Goal: Task Accomplishment & Management: Manage account settings

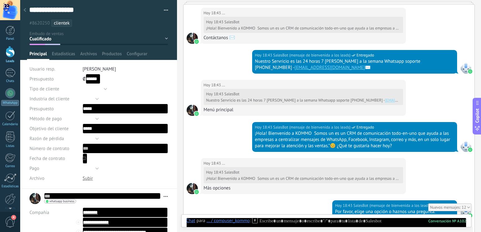
click at [7, 13] on div at bounding box center [10, 10] width 20 height 20
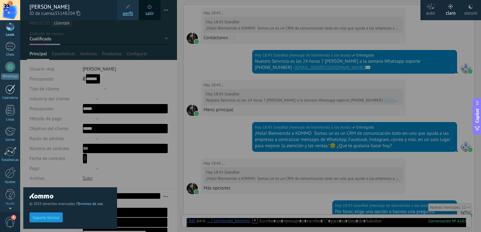
scroll to position [27, 0]
click at [10, 171] on div at bounding box center [10, 172] width 11 height 11
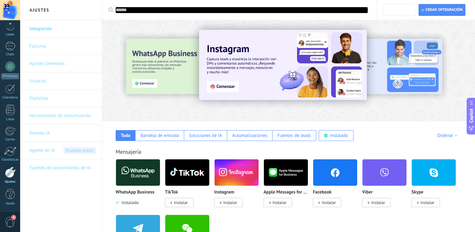
scroll to position [27, 0]
click at [47, 65] on link "Ajustes Generales" at bounding box center [62, 63] width 66 height 17
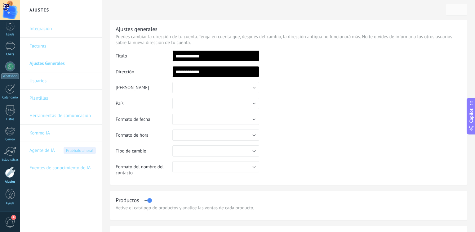
scroll to position [27, 0]
click at [45, 115] on link "Herramientas de comunicación" at bounding box center [62, 115] width 66 height 17
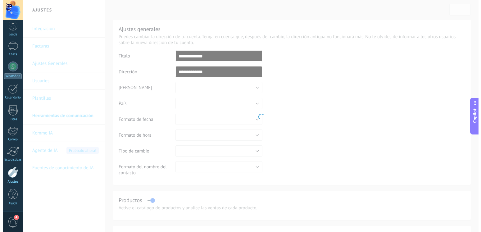
scroll to position [27, 0]
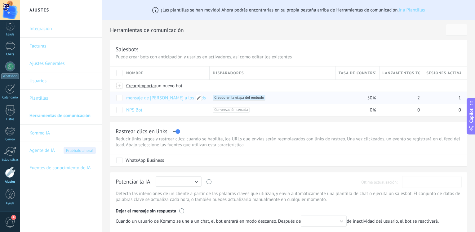
click at [128, 100] on link "mensaje de [PERSON_NAME] a los leads" at bounding box center [166, 98] width 80 height 6
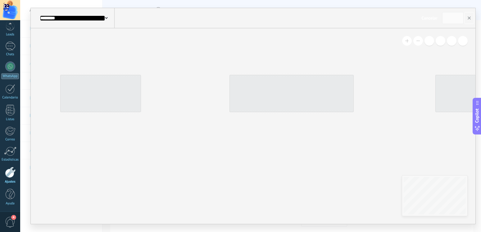
type input "**********"
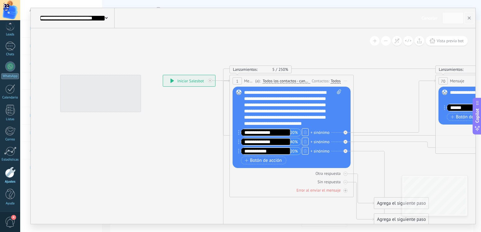
click at [270, 95] on div "**********" at bounding box center [292, 107] width 97 height 37
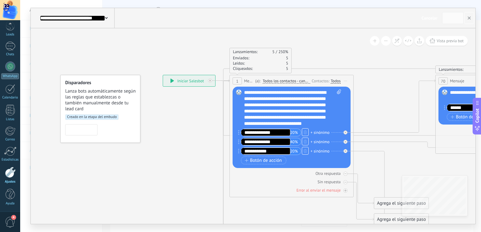
click at [323, 93] on div "**********" at bounding box center [292, 107] width 97 height 37
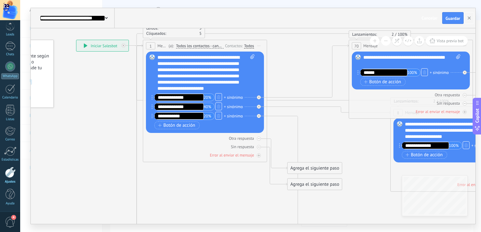
drag, startPoint x: 152, startPoint y: 191, endPoint x: 62, endPoint y: 155, distance: 97.7
click at [62, 155] on icon at bounding box center [410, 213] width 978 height 657
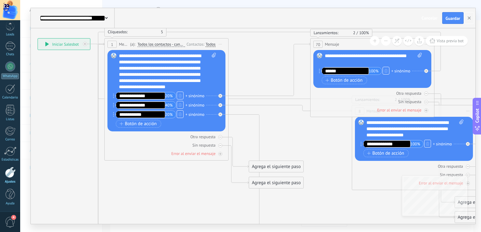
drag, startPoint x: 322, startPoint y: 134, endPoint x: 287, endPoint y: 134, distance: 34.4
click at [287, 134] on icon at bounding box center [371, 211] width 978 height 657
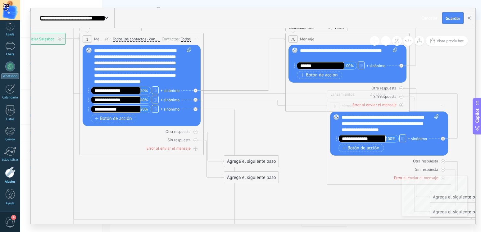
drag, startPoint x: 189, startPoint y: 196, endPoint x: 164, endPoint y: 191, distance: 25.4
click at [164, 191] on icon at bounding box center [347, 206] width 978 height 657
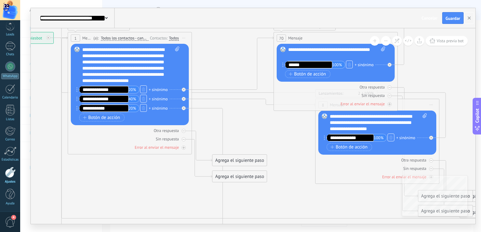
drag, startPoint x: 174, startPoint y: 184, endPoint x: 162, endPoint y: 183, distance: 11.8
click at [162, 183] on icon at bounding box center [335, 205] width 978 height 657
drag, startPoint x: 219, startPoint y: 161, endPoint x: 245, endPoint y: 145, distance: 30.1
click at [245, 145] on div "Agrega el siguiente paso" at bounding box center [265, 144] width 54 height 10
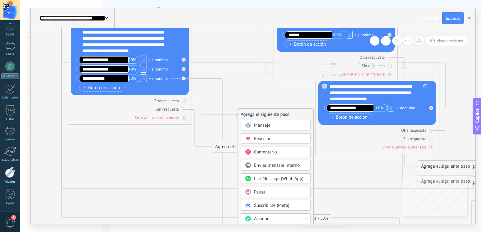
click at [145, 162] on icon at bounding box center [335, 175] width 978 height 657
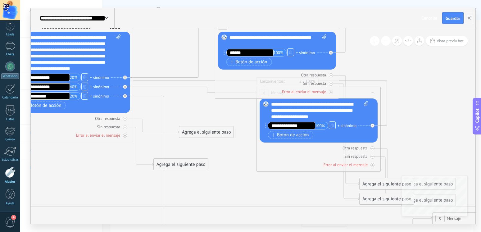
drag, startPoint x: 297, startPoint y: 161, endPoint x: 238, endPoint y: 164, distance: 59.0
click at [238, 164] on icon at bounding box center [276, 193] width 978 height 657
click at [376, 41] on button at bounding box center [375, 41] width 10 height 10
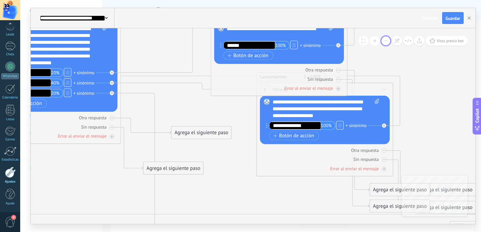
click at [387, 41] on button at bounding box center [386, 41] width 10 height 10
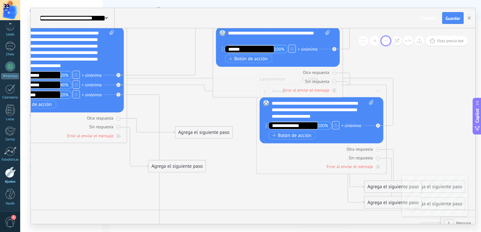
click at [387, 41] on button at bounding box center [386, 41] width 10 height 10
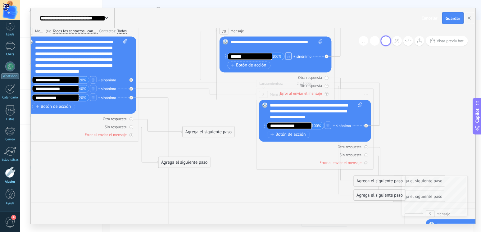
click at [387, 41] on button at bounding box center [386, 41] width 10 height 10
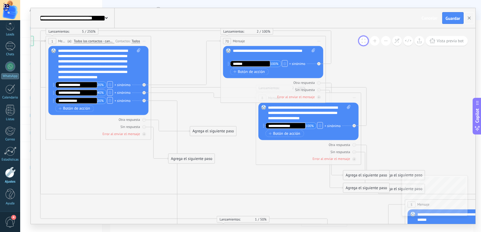
click at [365, 41] on span at bounding box center [363, 41] width 3 height 4
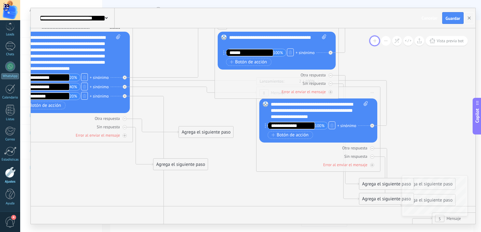
click at [373, 42] on button at bounding box center [375, 41] width 10 height 10
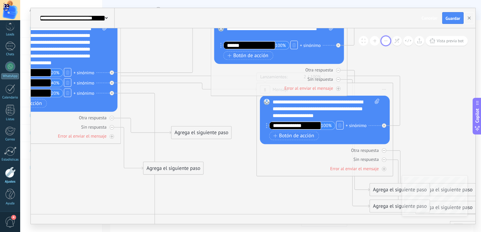
click at [388, 42] on button at bounding box center [386, 41] width 10 height 10
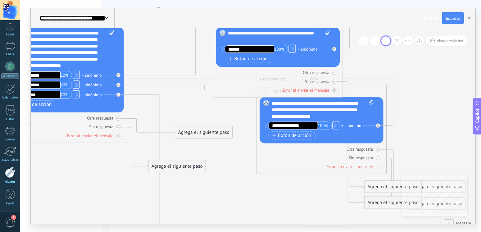
click at [388, 42] on button at bounding box center [386, 41] width 10 height 10
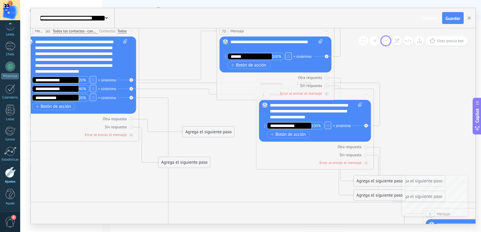
click at [388, 42] on button at bounding box center [386, 41] width 10 height 10
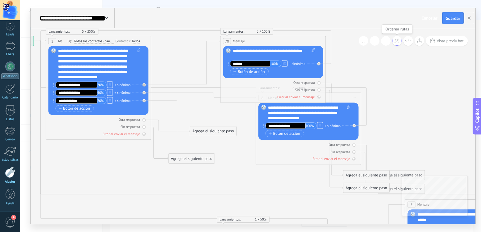
click at [397, 42] on icon at bounding box center [396, 40] width 5 height 5
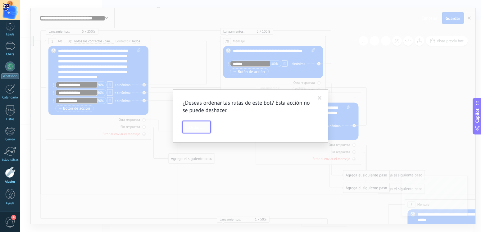
click at [192, 127] on span "Ordenar" at bounding box center [196, 127] width 15 height 4
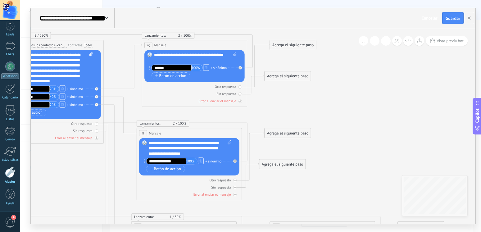
drag, startPoint x: 397, startPoint y: 102, endPoint x: 344, endPoint y: 106, distance: 52.9
click at [444, 42] on span "Vista previa bot" at bounding box center [449, 40] width 27 height 5
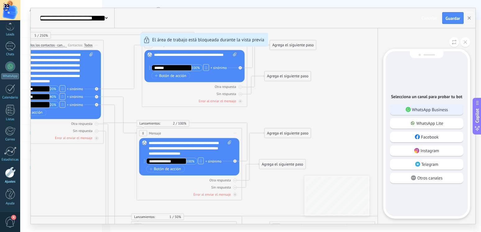
click at [424, 110] on p "WhatsApp Business" at bounding box center [430, 110] width 36 height 6
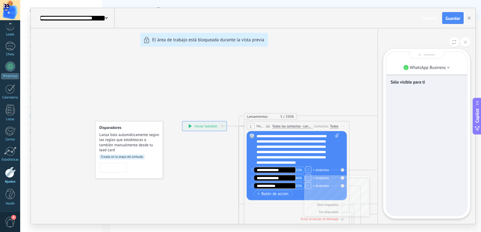
click at [423, 110] on div "Sólo visible para ti" at bounding box center [426, 134] width 81 height 164
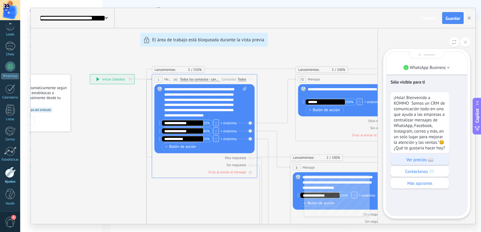
click at [415, 159] on p "Ver precios 📖" at bounding box center [419, 160] width 52 height 6
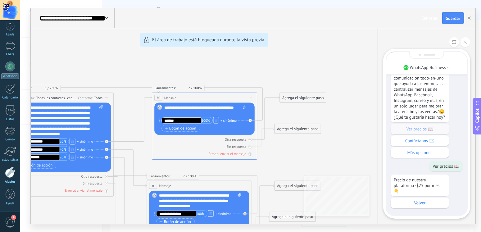
click at [357, 69] on div "**********" at bounding box center [253, 116] width 444 height 216
click at [471, 19] on button "button" at bounding box center [469, 18] width 10 height 12
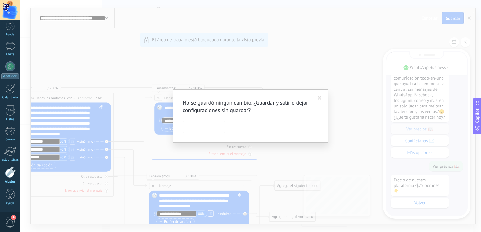
click at [318, 98] on span at bounding box center [319, 98] width 4 height 4
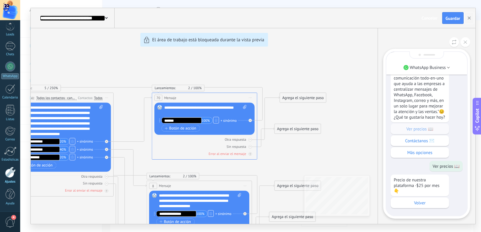
click at [346, 65] on div "**********" at bounding box center [253, 116] width 444 height 216
click at [458, 18] on span "Guardar" at bounding box center [452, 18] width 15 height 4
click at [321, 47] on div "**********" at bounding box center [253, 116] width 444 height 216
click at [173, 110] on div "**********" at bounding box center [253, 116] width 444 height 216
click at [409, 128] on div "¡Hola! Bienvenido a KOMMO Somos un CRM de comunicación todo-en-uno que ayuda a …" at bounding box center [426, 109] width 72 height 96
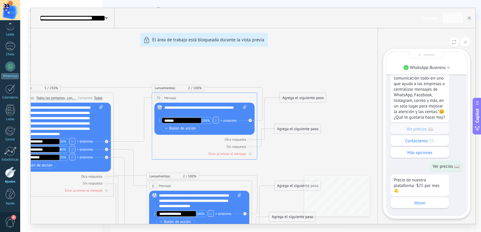
click at [368, 114] on div "**********" at bounding box center [253, 116] width 444 height 216
click at [464, 41] on icon at bounding box center [464, 41] width 3 height 3
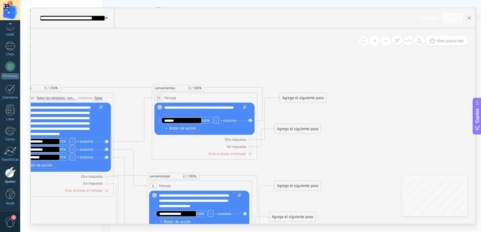
click at [195, 111] on div "**********" at bounding box center [205, 110] width 83 height 11
click at [236, 108] on div "**********" at bounding box center [205, 110] width 83 height 11
click at [223, 109] on div "**********" at bounding box center [205, 110] width 83 height 11
click at [189, 108] on div "**********" at bounding box center [205, 110] width 83 height 11
click at [228, 109] on div "**********" at bounding box center [205, 110] width 83 height 11
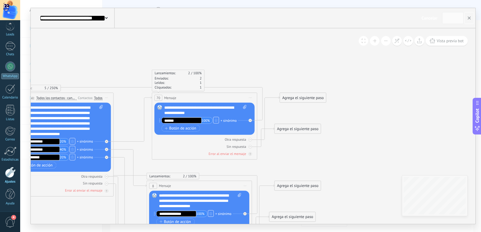
click at [228, 109] on div "**********" at bounding box center [205, 110] width 83 height 11
click at [178, 113] on div "**********" at bounding box center [205, 110] width 83 height 11
click at [189, 108] on div "**********" at bounding box center [205, 110] width 83 height 11
click at [172, 112] on div "**********" at bounding box center [205, 110] width 83 height 11
click at [204, 113] on div "**********" at bounding box center [205, 110] width 83 height 11
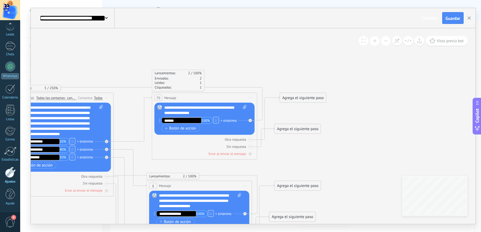
click at [297, 129] on div "Agrega el siguiente paso" at bounding box center [297, 128] width 46 height 9
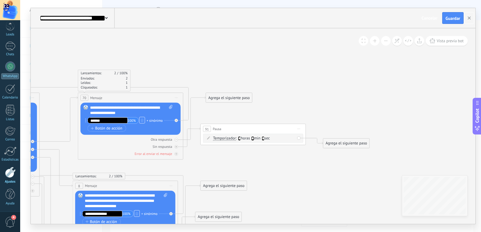
click at [336, 142] on div "Agrega el siguiente paso" at bounding box center [346, 143] width 46 height 9
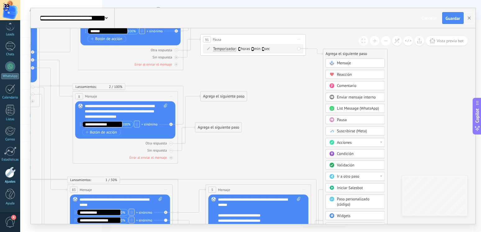
click at [349, 177] on span "Ir a otro paso" at bounding box center [348, 176] width 22 height 5
click at [339, 178] on div "1: Mensaje" at bounding box center [355, 176] width 59 height 9
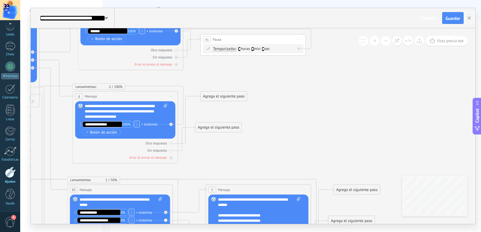
click at [284, 114] on icon at bounding box center [117, 211] width 753 height 679
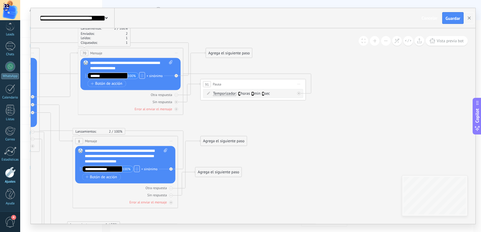
click at [225, 53] on div "Agrega el siguiente paso" at bounding box center [229, 53] width 46 height 9
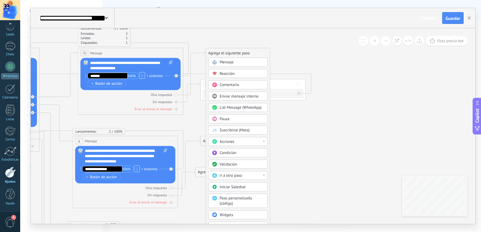
click at [245, 176] on div "Ir a otro paso" at bounding box center [241, 175] width 44 height 5
click at [223, 176] on div "1: Mensaje" at bounding box center [238, 175] width 59 height 9
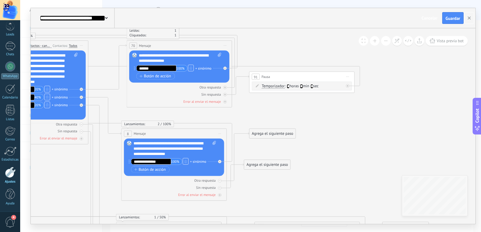
drag, startPoint x: 283, startPoint y: 151, endPoint x: 333, endPoint y: 146, distance: 50.4
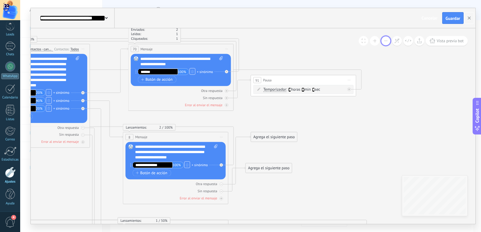
click at [388, 41] on button at bounding box center [386, 41] width 10 height 10
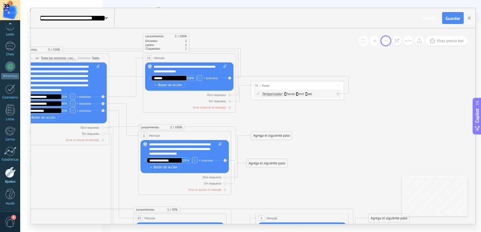
click at [388, 41] on button at bounding box center [386, 41] width 10 height 10
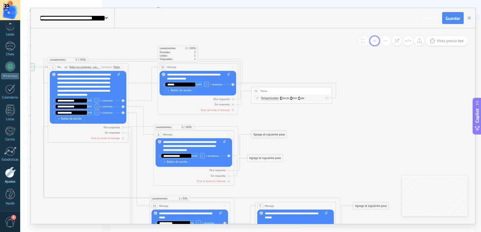
click at [376, 43] on button at bounding box center [375, 41] width 10 height 10
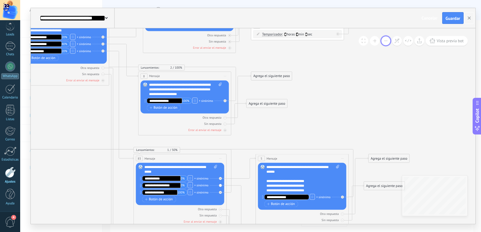
click at [384, 40] on button at bounding box center [386, 41] width 10 height 10
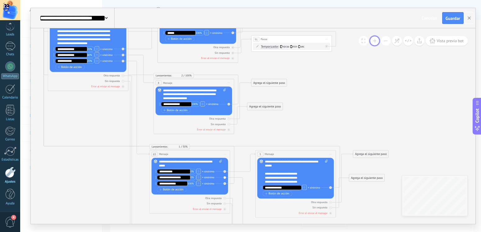
click at [375, 42] on button at bounding box center [375, 41] width 10 height 10
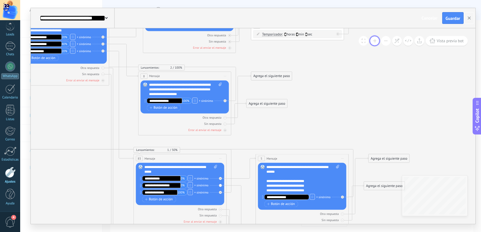
click at [375, 42] on button at bounding box center [375, 41] width 10 height 10
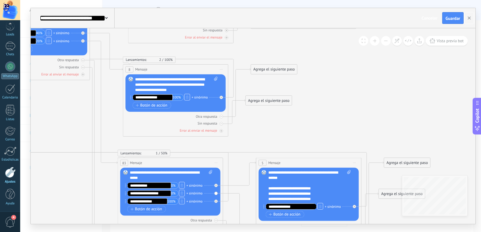
click at [175, 89] on div "**********" at bounding box center [176, 85] width 83 height 16
drag, startPoint x: 155, startPoint y: 80, endPoint x: 167, endPoint y: 79, distance: 12.1
click at [155, 80] on div "**********" at bounding box center [176, 85] width 83 height 16
click at [182, 80] on div "**********" at bounding box center [176, 85] width 83 height 16
click at [189, 81] on div "**********" at bounding box center [176, 85] width 83 height 16
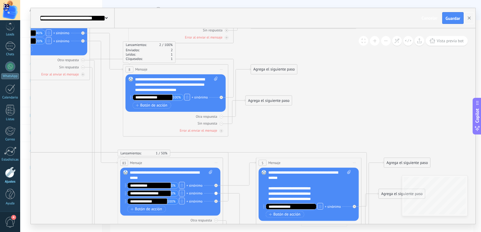
click at [191, 81] on div "**********" at bounding box center [176, 85] width 83 height 16
click at [193, 80] on div "**********" at bounding box center [176, 85] width 83 height 16
click at [190, 80] on div "**********" at bounding box center [176, 85] width 83 height 16
drag, startPoint x: 264, startPoint y: 67, endPoint x: 289, endPoint y: 63, distance: 25.5
click at [289, 63] on div "Agrega el siguiente paso" at bounding box center [298, 65] width 46 height 9
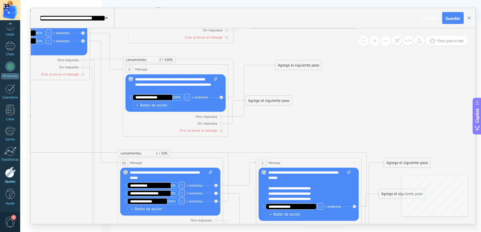
click at [290, 63] on div "Agrega el siguiente paso" at bounding box center [298, 65] width 46 height 9
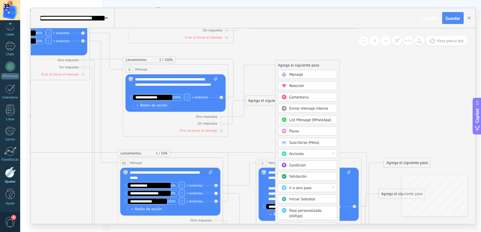
click at [302, 188] on span "Ir a otro paso" at bounding box center [300, 187] width 22 height 5
click at [296, 190] on div "1: Mensaje" at bounding box center [307, 187] width 59 height 9
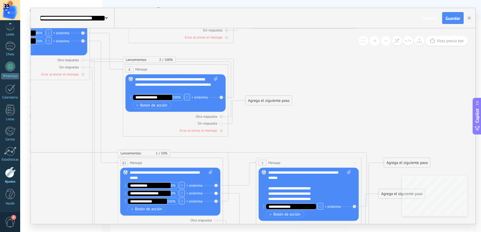
click at [262, 101] on div "Agrega el siguiente paso" at bounding box center [268, 100] width 46 height 9
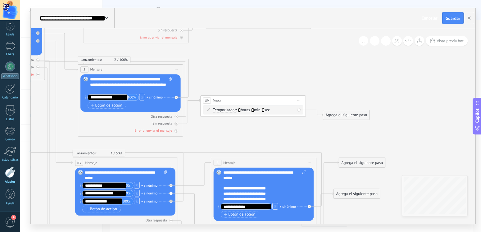
click at [332, 117] on div "Agrega el siguiente paso" at bounding box center [346, 114] width 46 height 9
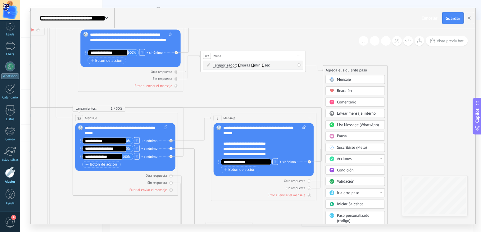
click at [352, 194] on span "Ir a otro paso" at bounding box center [348, 192] width 22 height 5
click at [341, 194] on div "1: Mensaje" at bounding box center [355, 192] width 59 height 9
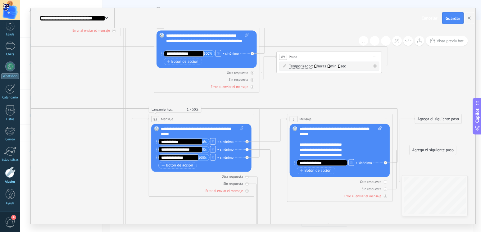
drag, startPoint x: 230, startPoint y: 89, endPoint x: 306, endPoint y: 90, distance: 76.0
click at [306, 90] on icon at bounding box center [198, 140] width 753 height 679
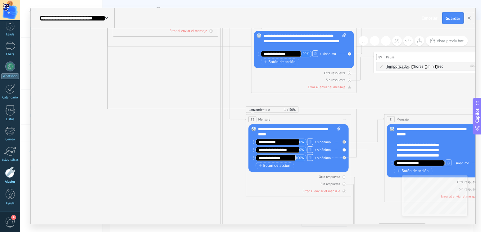
drag, startPoint x: 65, startPoint y: 160, endPoint x: 163, endPoint y: 190, distance: 101.7
click at [163, 190] on icon at bounding box center [295, 140] width 753 height 679
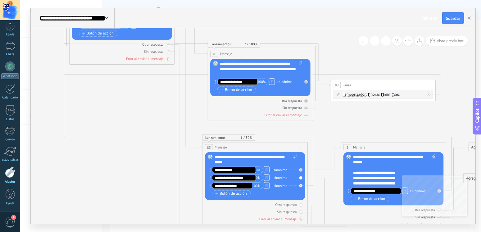
drag, startPoint x: 161, startPoint y: 175, endPoint x: 118, endPoint y: 203, distance: 51.6
click at [118, 203] on icon at bounding box center [252, 168] width 753 height 679
click at [395, 41] on icon at bounding box center [396, 40] width 5 height 5
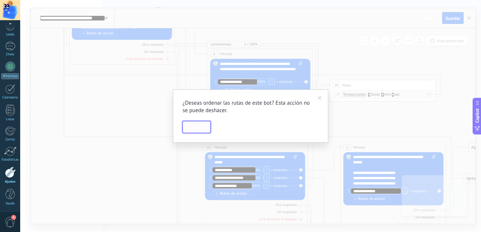
click at [203, 128] on span "Ordenar" at bounding box center [196, 127] width 15 height 4
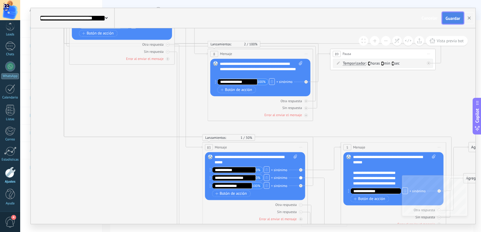
click at [458, 17] on span "Guardar" at bounding box center [452, 18] width 15 height 4
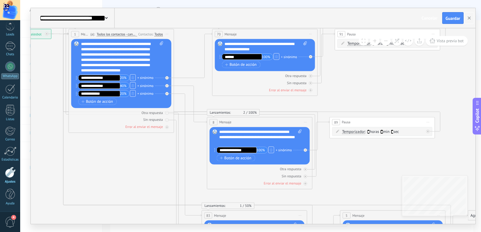
drag, startPoint x: 125, startPoint y: 134, endPoint x: 132, endPoint y: 161, distance: 27.8
click at [178, 94] on icon at bounding box center [188, 155] width 28 height 123
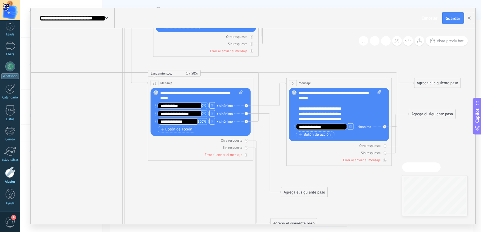
drag, startPoint x: 145, startPoint y: 134, endPoint x: 92, endPoint y: 128, distance: 52.9
click at [92, 128] on icon at bounding box center [197, 104] width 753 height 679
click at [312, 110] on div "**********" at bounding box center [340, 106] width 83 height 32
click at [308, 113] on div "**********" at bounding box center [340, 106] width 83 height 32
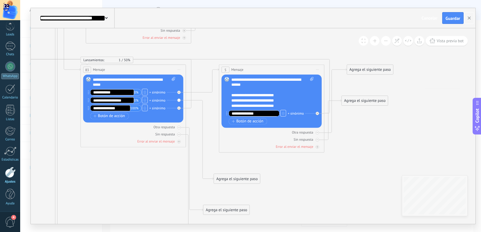
drag, startPoint x: 420, startPoint y: 142, endPoint x: 353, endPoint y: 128, distance: 68.6
click at [353, 128] on icon at bounding box center [130, 90] width 753 height 679
click at [237, 95] on div "**********" at bounding box center [272, 93] width 83 height 32
click at [277, 95] on div "**********" at bounding box center [272, 93] width 83 height 32
click at [303, 98] on div "**********" at bounding box center [272, 93] width 83 height 32
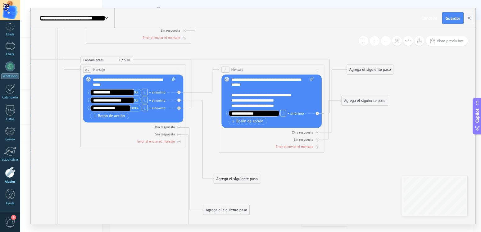
click at [282, 97] on div "**********" at bounding box center [272, 93] width 83 height 32
click at [283, 96] on div "**********" at bounding box center [272, 93] width 83 height 32
click at [237, 103] on div "**********" at bounding box center [272, 93] width 83 height 32
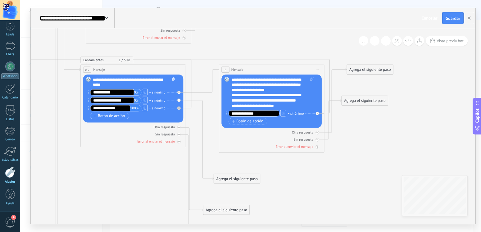
click at [288, 102] on div "**********" at bounding box center [272, 93] width 83 height 32
click at [294, 167] on icon at bounding box center [130, 90] width 753 height 679
click at [357, 104] on div "Agrega el siguiente paso" at bounding box center [364, 100] width 46 height 9
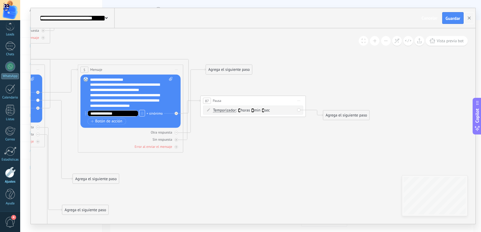
click at [350, 118] on div "Agrega el siguiente paso" at bounding box center [346, 115] width 46 height 9
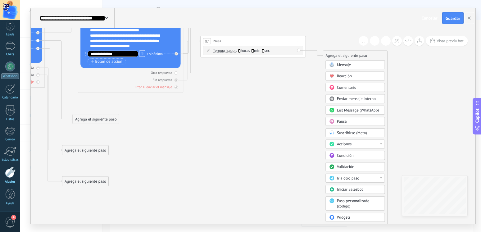
click at [360, 179] on div "Ir a otro paso" at bounding box center [359, 178] width 44 height 5
click at [338, 179] on div "1: Mensaje" at bounding box center [355, 178] width 59 height 9
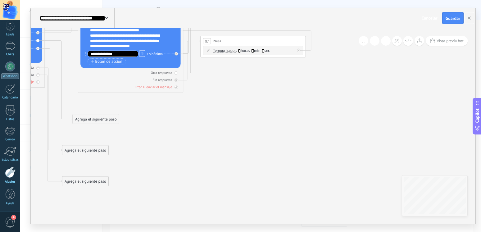
click at [255, 114] on icon at bounding box center [48, 31] width 870 height 679
drag, startPoint x: 238, startPoint y: 42, endPoint x: 240, endPoint y: 119, distance: 77.3
click at [240, 119] on div "87 Pausa ***** Iniciar vista previa aquí Cambiar nombre Duplicar Borrar" at bounding box center [255, 119] width 105 height 10
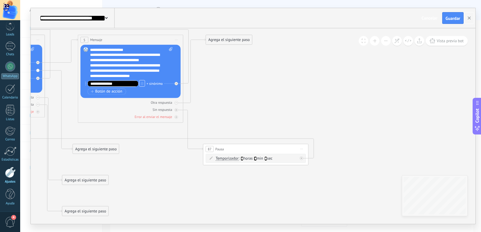
click at [225, 42] on div "Agrega el siguiente paso" at bounding box center [229, 39] width 46 height 9
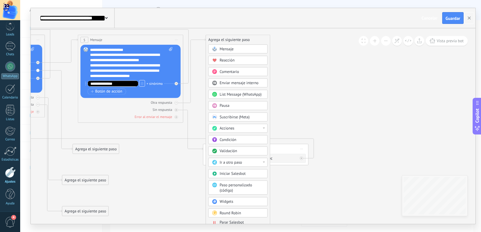
click at [257, 164] on div "Ir a otro paso" at bounding box center [241, 162] width 44 height 5
click at [234, 163] on div "1: Mensaje" at bounding box center [238, 162] width 59 height 9
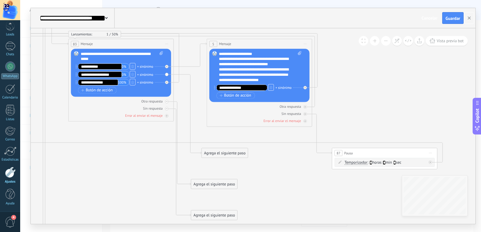
drag, startPoint x: 182, startPoint y: 173, endPoint x: 311, endPoint y: 177, distance: 128.8
click at [311, 177] on icon at bounding box center [155, 65] width 827 height 679
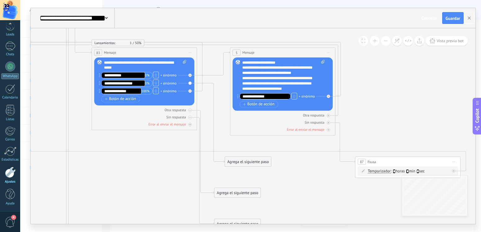
drag, startPoint x: 117, startPoint y: 176, endPoint x: 140, endPoint y: 184, distance: 24.8
click at [140, 184] on icon at bounding box center [178, 73] width 827 height 679
click at [240, 161] on div "Agrega el siguiente paso" at bounding box center [248, 161] width 46 height 9
click at [247, 171] on span "Mensaje" at bounding box center [246, 170] width 14 height 5
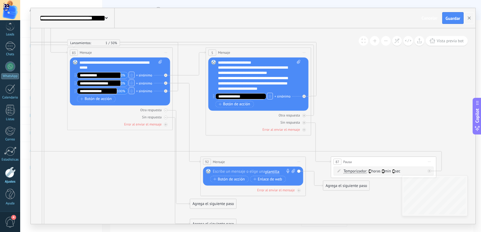
click at [219, 170] on div at bounding box center [252, 171] width 78 height 5
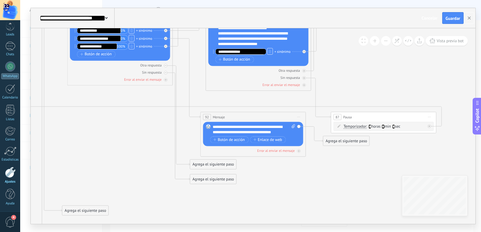
click at [356, 179] on icon at bounding box center [154, 34] width 827 height 689
click at [285, 133] on div "**********" at bounding box center [254, 129] width 83 height 11
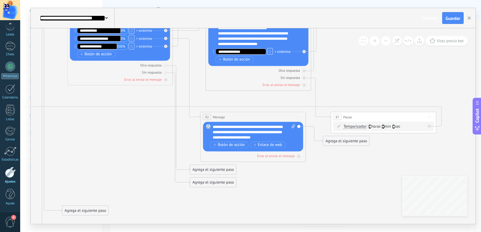
click at [275, 191] on icon at bounding box center [154, 34] width 827 height 689
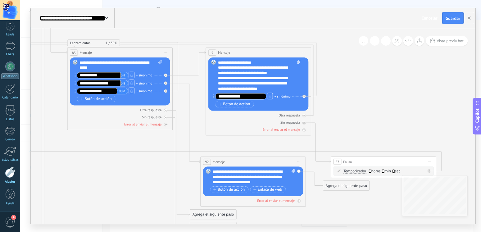
click at [200, 215] on div "Agrega el siguiente paso" at bounding box center [213, 214] width 46 height 9
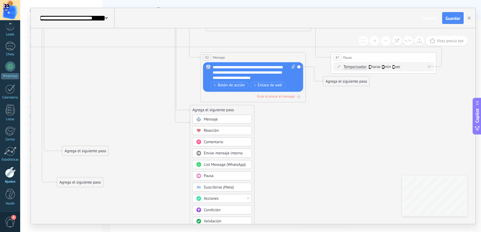
click at [220, 201] on div "Acciones" at bounding box center [226, 198] width 44 height 5
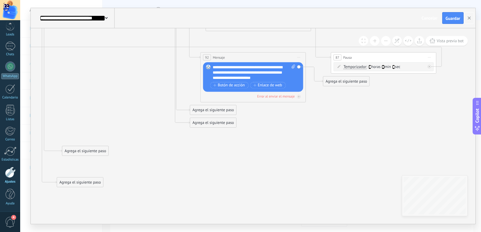
click at [213, 111] on div "Agrega el siguiente paso" at bounding box center [213, 110] width 46 height 9
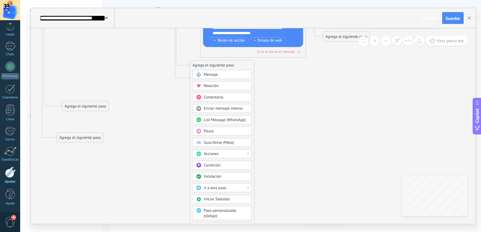
click at [232, 189] on div "Ir a otro paso" at bounding box center [226, 187] width 44 height 5
click at [210, 188] on div "1: Mensaje" at bounding box center [222, 187] width 59 height 9
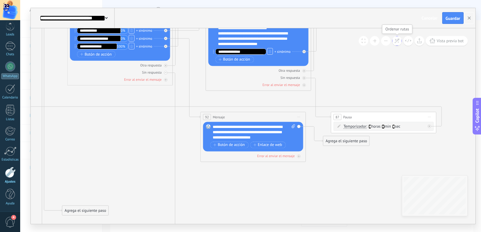
click at [400, 41] on button at bounding box center [397, 41] width 10 height 10
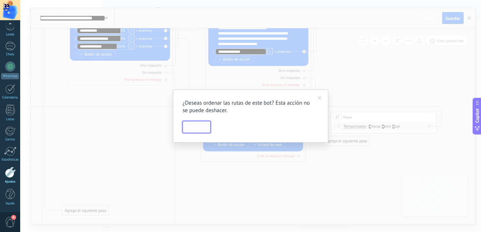
click at [191, 128] on span "Ordenar" at bounding box center [196, 127] width 15 height 4
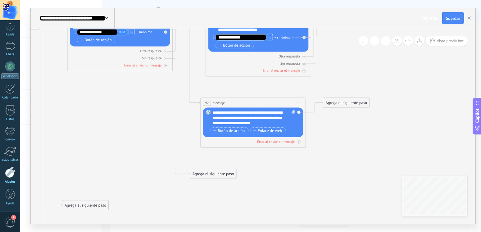
click at [216, 175] on div "Agrega el siguiente paso" at bounding box center [213, 173] width 46 height 9
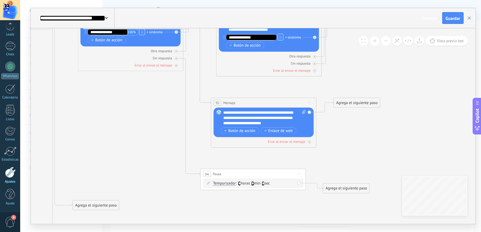
click at [342, 188] on div "Agrega el siguiente paso" at bounding box center [346, 188] width 46 height 9
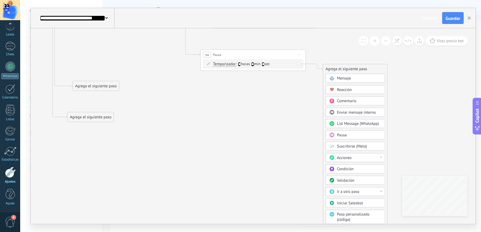
click at [355, 193] on span "Ir a otro paso" at bounding box center [348, 191] width 22 height 5
click at [343, 193] on div "1: Mensaje" at bounding box center [355, 191] width 59 height 9
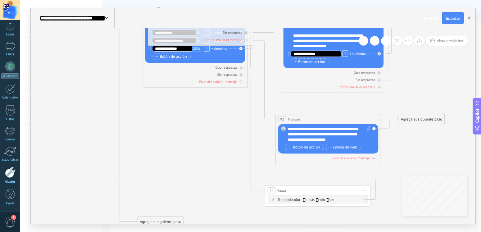
drag, startPoint x: 133, startPoint y: 165, endPoint x: 197, endPoint y: 212, distance: 79.4
click at [197, 212] on icon at bounding box center [228, 99] width 825 height 579
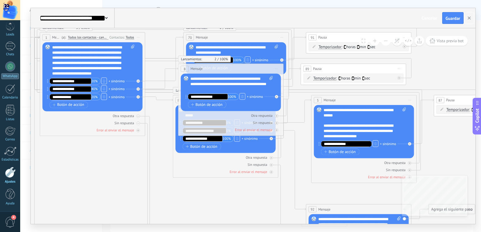
drag, startPoint x: 82, startPoint y: 183, endPoint x: 113, endPoint y: 183, distance: 30.4
click at [113, 183] on icon at bounding box center [258, 189] width 825 height 579
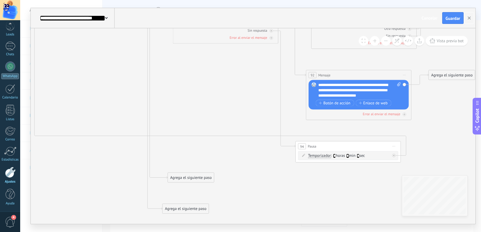
click at [198, 178] on div "Agrega el siguiente paso" at bounding box center [191, 177] width 46 height 9
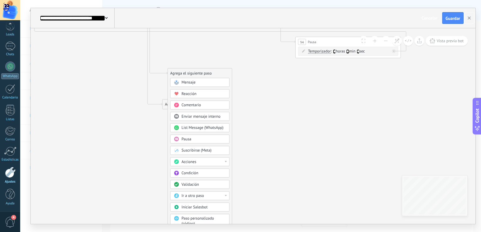
click at [211, 194] on div "Ir a otro paso" at bounding box center [204, 195] width 44 height 5
click at [182, 196] on div "5: Mensaje" at bounding box center [199, 195] width 59 height 9
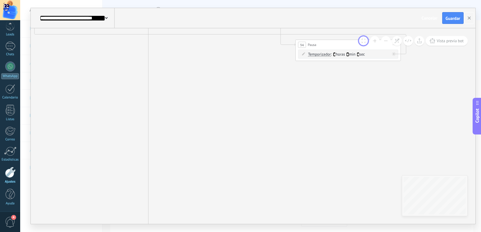
click at [365, 42] on button at bounding box center [363, 41] width 10 height 10
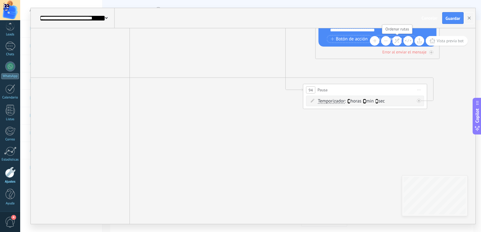
click at [396, 41] on icon at bounding box center [396, 40] width 5 height 5
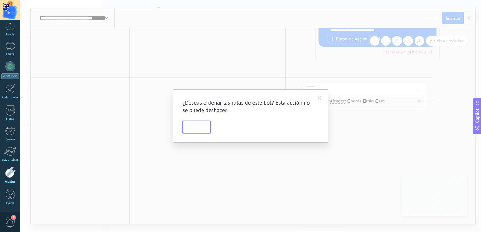
click at [195, 128] on span "Ordenar" at bounding box center [196, 127] width 15 height 4
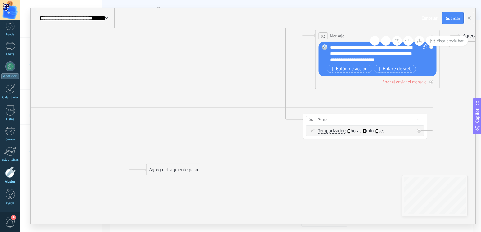
click at [169, 171] on div "Agrega el siguiente paso" at bounding box center [173, 169] width 54 height 10
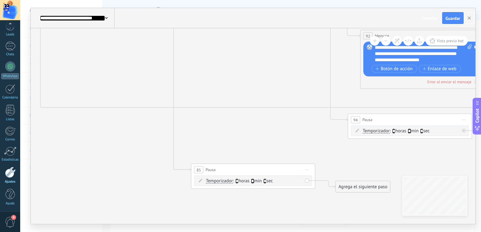
click at [355, 187] on div "Agrega el siguiente paso" at bounding box center [362, 187] width 54 height 10
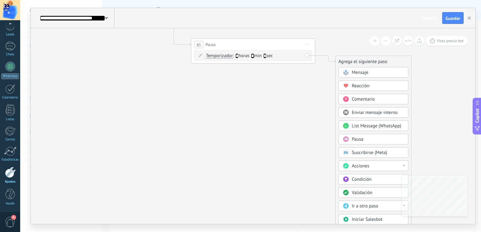
click at [375, 207] on span "Ir a otro paso" at bounding box center [365, 206] width 26 height 6
click at [353, 206] on div "1: Mensaje" at bounding box center [373, 206] width 69 height 11
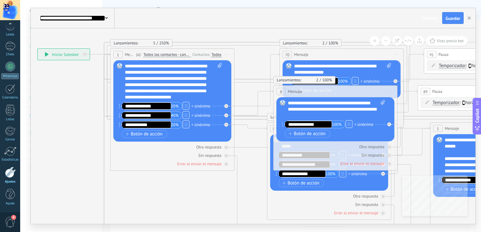
drag, startPoint x: 107, startPoint y: 161, endPoint x: 177, endPoint y: 209, distance: 84.7
click at [177, 209] on icon at bounding box center [367, 230] width 971 height 675
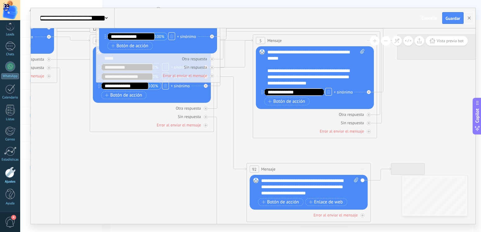
drag, startPoint x: 187, startPoint y: 178, endPoint x: 3, endPoint y: 120, distance: 192.2
click at [3, 120] on icon at bounding box center [190, 142] width 971 height 675
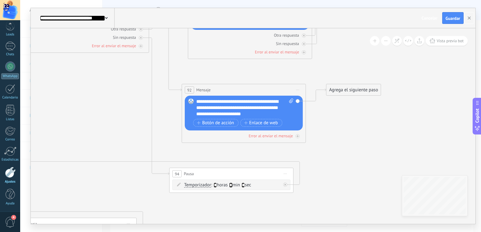
drag, startPoint x: 131, startPoint y: 176, endPoint x: 66, endPoint y: 97, distance: 102.3
click at [66, 97] on icon at bounding box center [125, 63] width 971 height 675
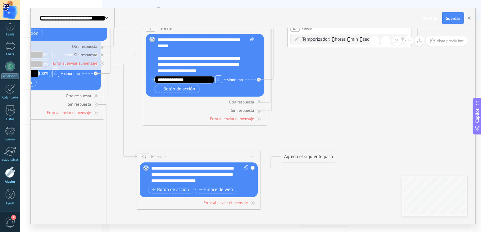
drag, startPoint x: 363, startPoint y: 135, endPoint x: 318, endPoint y: 202, distance: 80.5
click at [318, 202] on icon at bounding box center [80, 130] width 971 height 675
click at [397, 39] on icon at bounding box center [396, 40] width 5 height 5
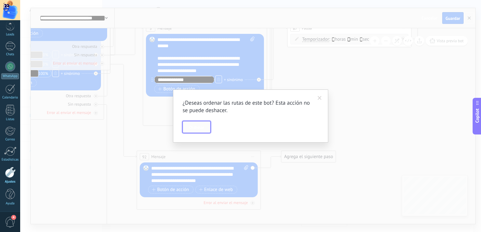
click at [199, 127] on span "Ordenar" at bounding box center [196, 127] width 15 height 4
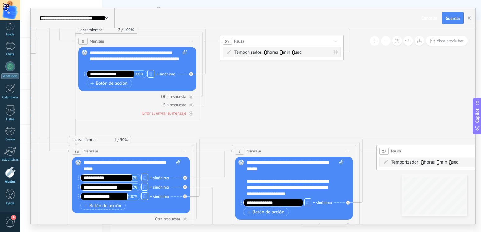
drag, startPoint x: 203, startPoint y: 112, endPoint x: 292, endPoint y: 96, distance: 90.6
click at [292, 96] on icon at bounding box center [169, 181] width 971 height 811
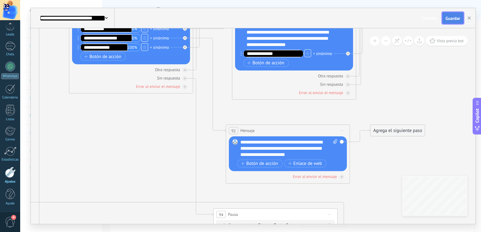
click at [446, 20] on span "Guardar" at bounding box center [452, 18] width 15 height 4
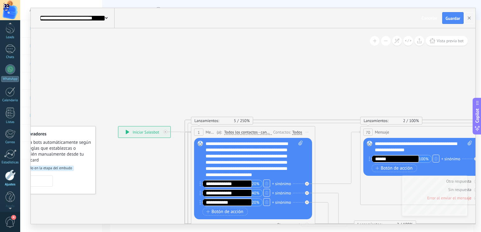
click at [8, 27] on div at bounding box center [10, 24] width 20 height 9
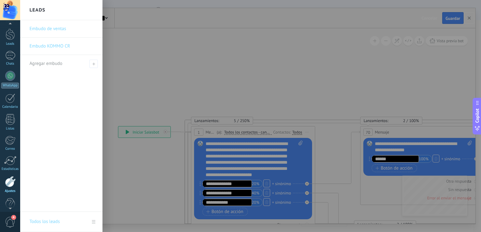
scroll to position [9, 0]
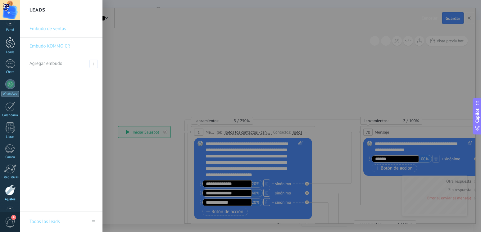
click at [9, 43] on div at bounding box center [10, 42] width 9 height 11
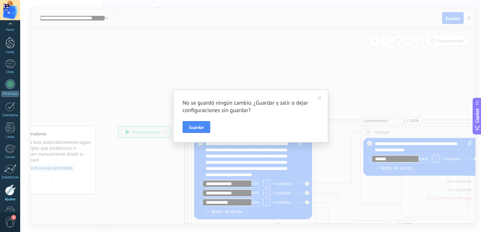
scroll to position [27, 0]
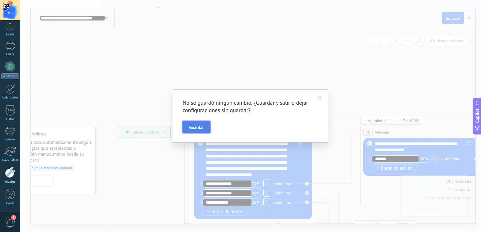
click at [193, 124] on button "Guardar" at bounding box center [196, 127] width 28 height 12
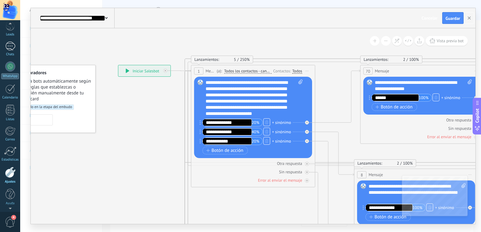
scroll to position [0, 0]
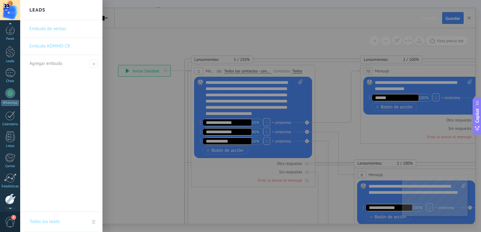
click at [53, 32] on link "Embudo de ventas" at bounding box center [62, 28] width 67 height 17
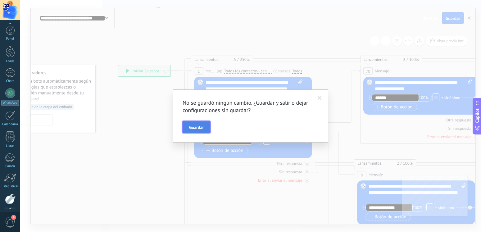
click at [192, 126] on span "Guardar" at bounding box center [196, 127] width 15 height 4
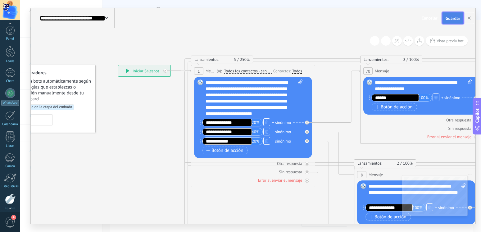
click at [452, 19] on span "Guardar" at bounding box center [452, 18] width 15 height 4
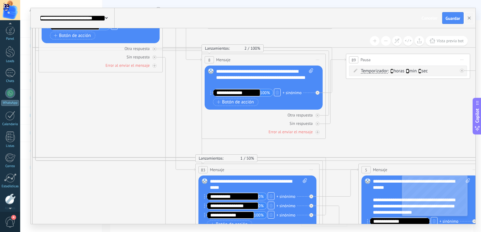
drag, startPoint x: 137, startPoint y: 159, endPoint x: -16, endPoint y: 44, distance: 190.8
click at [0, 44] on icon at bounding box center [295, 200] width 971 height 811
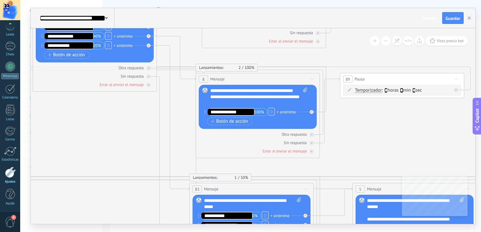
drag, startPoint x: 138, startPoint y: 92, endPoint x: 132, endPoint y: 111, distance: 20.1
click at [132, 111] on icon at bounding box center [289, 219] width 971 height 811
click at [149, 85] on icon at bounding box center [148, 84] width 3 height 3
click at [188, 167] on div "Agrega el siguiente paso" at bounding box center [204, 167] width 54 height 10
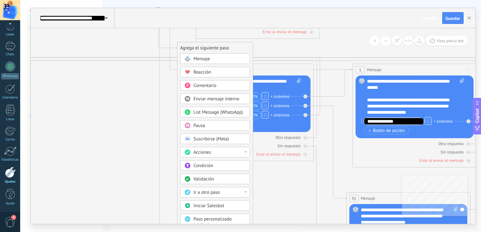
click at [212, 190] on span "Ir a otro paso" at bounding box center [206, 192] width 26 height 6
click at [205, 192] on div "5: Mensaje" at bounding box center [214, 192] width 69 height 11
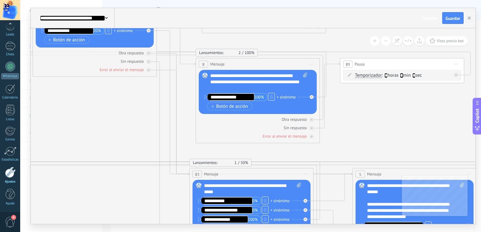
click at [120, 129] on icon at bounding box center [289, 192] width 971 height 786
click at [149, 68] on div at bounding box center [148, 70] width 4 height 4
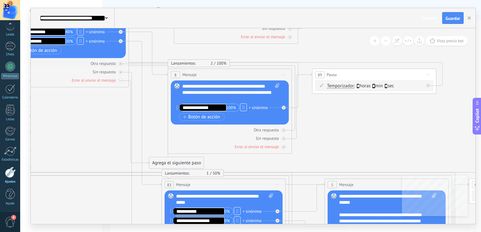
drag, startPoint x: 115, startPoint y: 122, endPoint x: 88, endPoint y: 132, distance: 29.9
click at [88, 132] on icon at bounding box center [262, 203] width 971 height 786
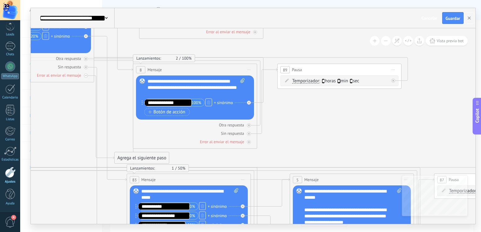
drag, startPoint x: 333, startPoint y: 138, endPoint x: 298, endPoint y: 133, distance: 35.1
click at [298, 133] on icon at bounding box center [227, 198] width 971 height 786
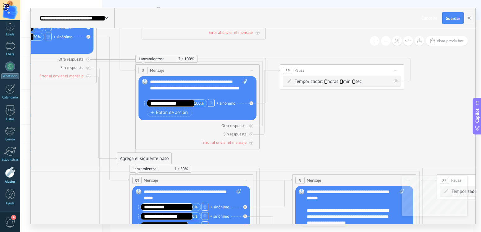
click at [356, 119] on icon at bounding box center [229, 198] width 971 height 786
click at [446, 20] on span "Guardar" at bounding box center [452, 18] width 15 height 4
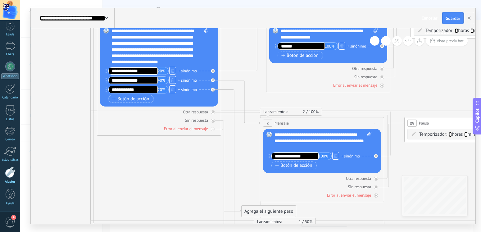
drag, startPoint x: 133, startPoint y: 148, endPoint x: 38, endPoint y: 97, distance: 107.2
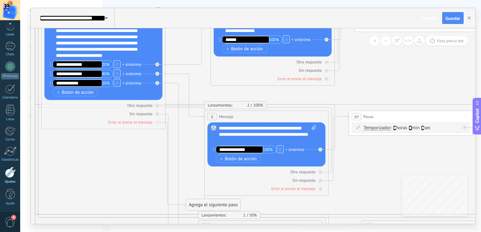
drag, startPoint x: 163, startPoint y: 176, endPoint x: 107, endPoint y: 169, distance: 55.9
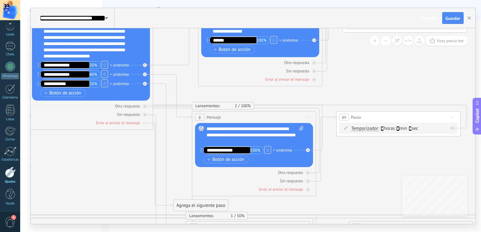
drag, startPoint x: 364, startPoint y: 169, endPoint x: 351, endPoint y: 169, distance: 12.4
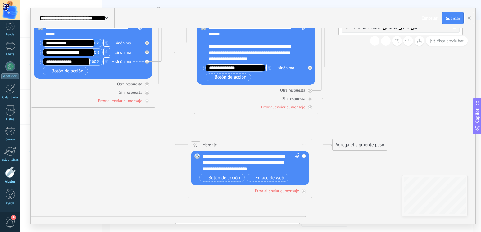
drag, startPoint x: 262, startPoint y: 189, endPoint x: 107, endPoint y: 157, distance: 157.8
click at [107, 157] on icon at bounding box center [131, 35] width 971 height 786
click at [446, 20] on span "Guardar" at bounding box center [452, 18] width 15 height 4
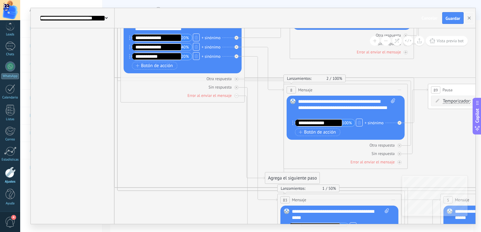
drag, startPoint x: 347, startPoint y: 84, endPoint x: 276, endPoint y: 57, distance: 75.3
click at [276, 57] on icon at bounding box center [377, 218] width 971 height 786
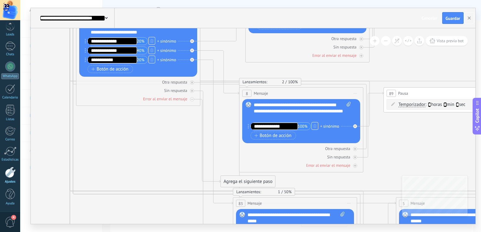
drag, startPoint x: 312, startPoint y: 66, endPoint x: 300, endPoint y: 66, distance: 11.2
click at [300, 66] on icon at bounding box center [333, 221] width 971 height 786
click at [394, 42] on icon at bounding box center [396, 40] width 5 height 5
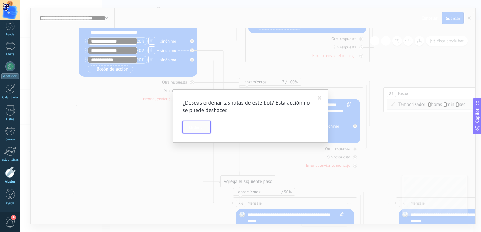
click at [204, 125] on span "Ordenar" at bounding box center [196, 127] width 15 height 4
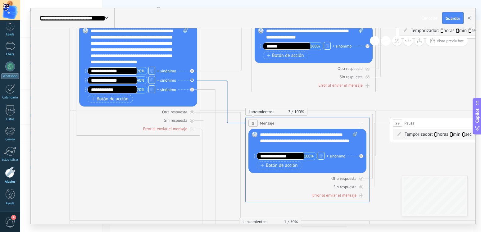
click at [215, 80] on icon at bounding box center [222, 102] width 45 height 44
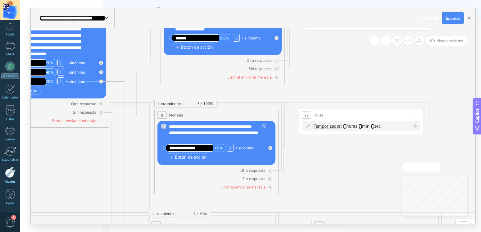
drag, startPoint x: 395, startPoint y: 122, endPoint x: 359, endPoint y: 147, distance: 44.6
click at [419, 170] on button "Volver a "Mensaje"" at bounding box center [421, 167] width 38 height 10
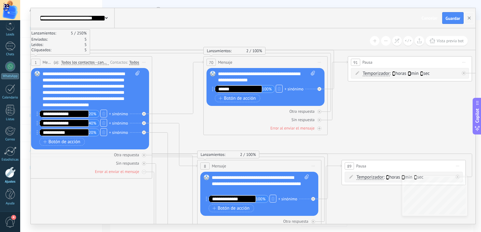
drag, startPoint x: 398, startPoint y: 99, endPoint x: 350, endPoint y: 112, distance: 49.8
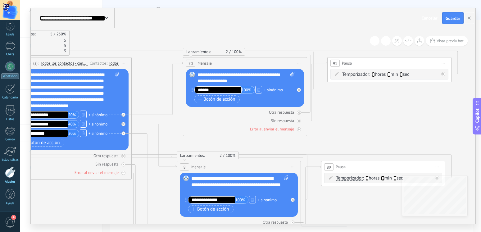
drag, startPoint x: 369, startPoint y: 116, endPoint x: 348, endPoint y: 117, distance: 20.5
click at [312, 119] on icon at bounding box center [317, 91] width 20 height 59
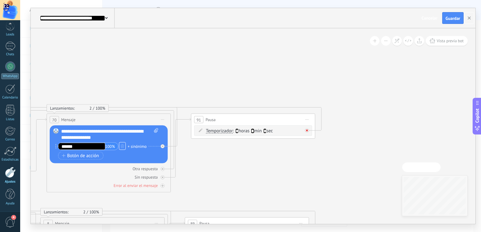
click at [308, 131] on icon at bounding box center [307, 130] width 2 height 2
click at [397, 40] on icon at bounding box center [396, 40] width 5 height 5
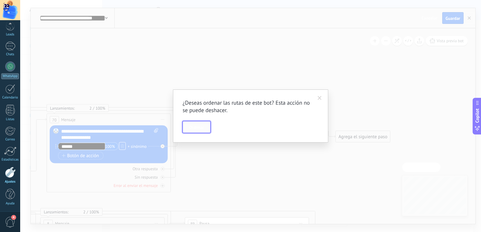
click at [199, 126] on span "Ordenar" at bounding box center [196, 127] width 15 height 4
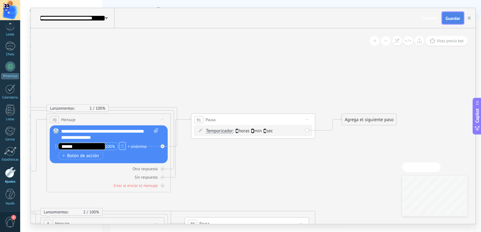
click at [453, 18] on span "Guardar" at bounding box center [452, 18] width 15 height 4
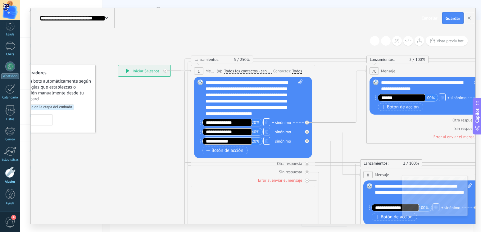
drag, startPoint x: 377, startPoint y: 131, endPoint x: 316, endPoint y: 114, distance: 63.5
click at [118, 65] on div "**********" at bounding box center [118, 65] width 0 height 0
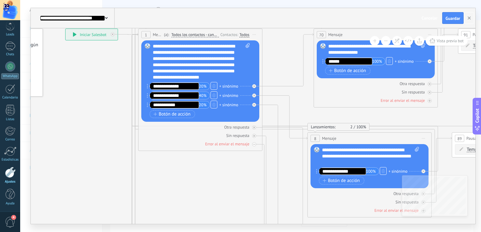
drag, startPoint x: 333, startPoint y: 103, endPoint x: 280, endPoint y: 67, distance: 64.0
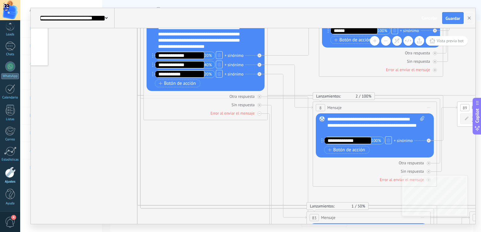
drag, startPoint x: 232, startPoint y: 196, endPoint x: 237, endPoint y: 166, distance: 31.2
click at [237, 166] on icon at bounding box center [404, 224] width 978 height 763
click at [276, 96] on icon at bounding box center [289, 82] width 299 height 161
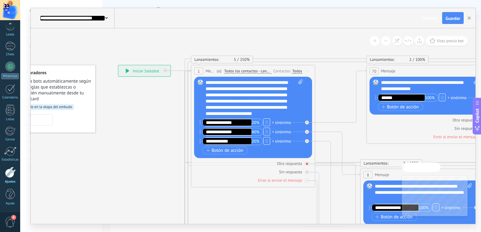
click at [307, 165] on div at bounding box center [307, 164] width 4 height 4
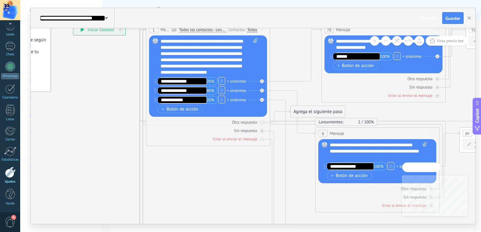
drag, startPoint x: 265, startPoint y: 200, endPoint x: 220, endPoint y: 159, distance: 61.1
click at [262, 130] on icon at bounding box center [262, 131] width 2 height 2
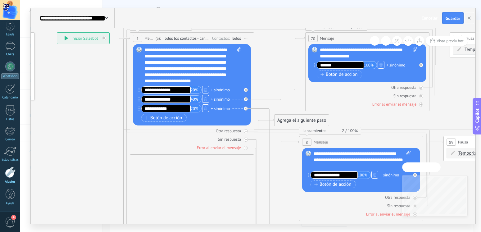
drag, startPoint x: 245, startPoint y: 173, endPoint x: 229, endPoint y: 182, distance: 18.3
click at [451, 19] on span "Guardar" at bounding box center [452, 18] width 15 height 4
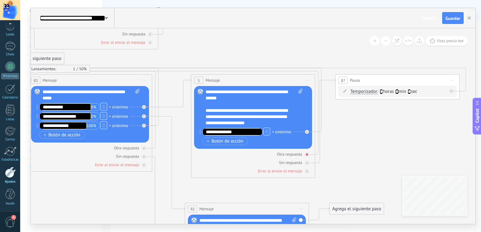
click at [307, 155] on icon at bounding box center [307, 154] width 2 height 2
click at [307, 161] on div "Sin respuesta" at bounding box center [253, 163] width 118 height 6
click at [450, 18] on span "Guardar" at bounding box center [452, 18] width 15 height 4
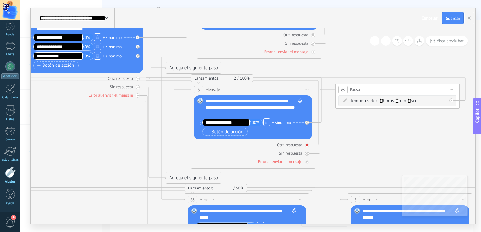
click at [306, 146] on icon at bounding box center [307, 145] width 2 height 2
click at [307, 155] on div at bounding box center [307, 153] width 4 height 4
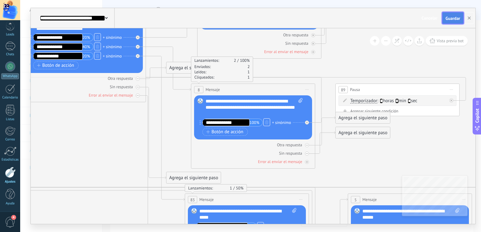
click at [449, 20] on span "Guardar" at bounding box center [452, 18] width 15 height 4
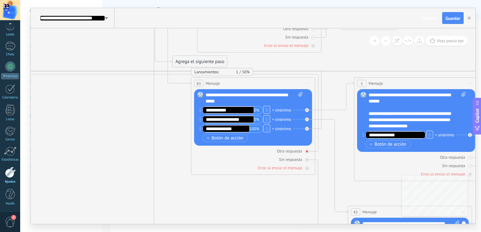
click at [308, 152] on div at bounding box center [307, 151] width 4 height 4
click at [307, 160] on icon at bounding box center [307, 160] width 2 height 2
click at [453, 20] on span "Guardar" at bounding box center [452, 18] width 15 height 4
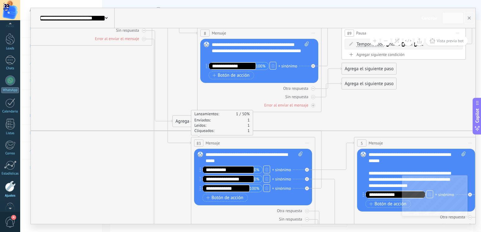
click at [11, 25] on div at bounding box center [10, 24] width 20 height 9
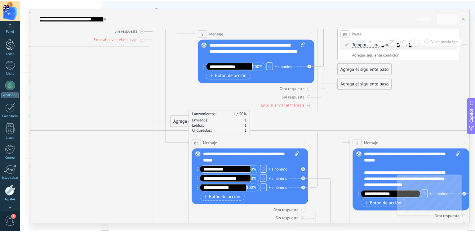
scroll to position [4, 0]
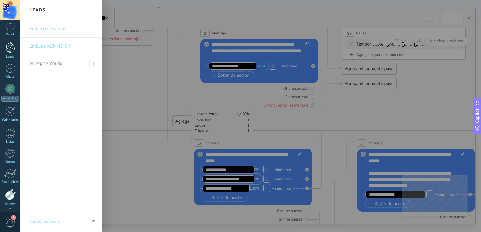
click at [8, 50] on div at bounding box center [10, 47] width 9 height 11
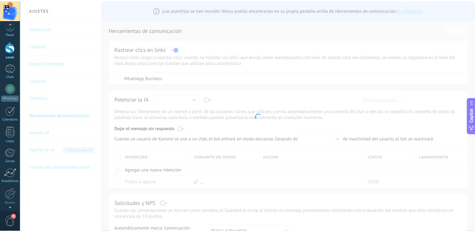
scroll to position [4, 0]
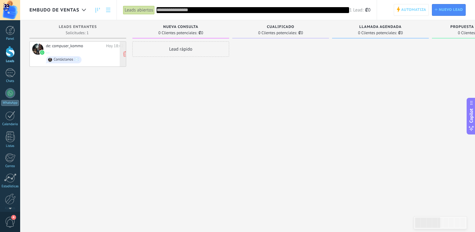
click at [65, 43] on div "de: compuser_kommo Hoy 18:42 ... Contáctanos ✉️" at bounding box center [77, 53] width 97 height 25
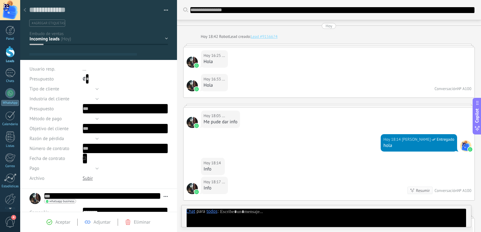
type textarea "********"
click at [162, 10] on button "button" at bounding box center [163, 10] width 9 height 9
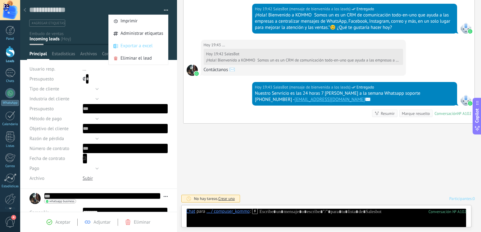
scroll to position [6, 0]
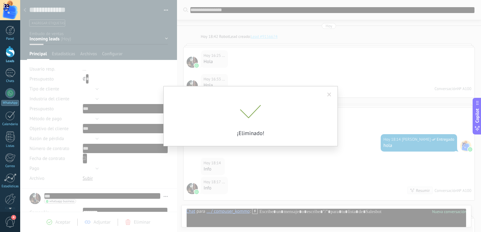
scroll to position [773, 0]
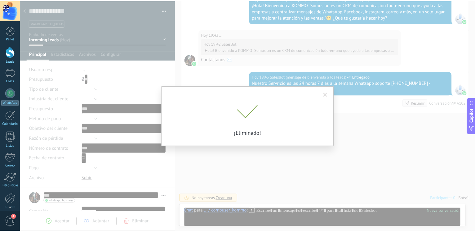
scroll to position [6, 0]
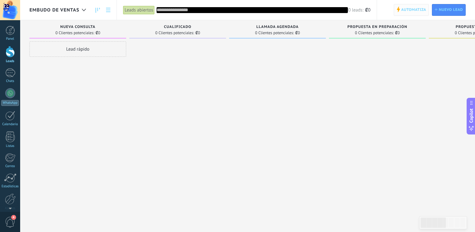
click at [410, 11] on span "Automatiza" at bounding box center [414, 9] width 25 height 11
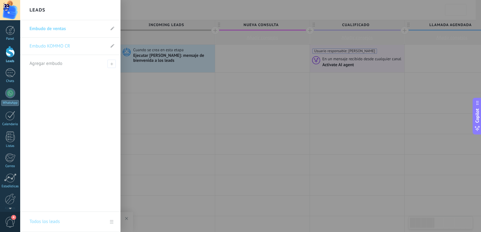
click at [8, 52] on div at bounding box center [10, 51] width 9 height 11
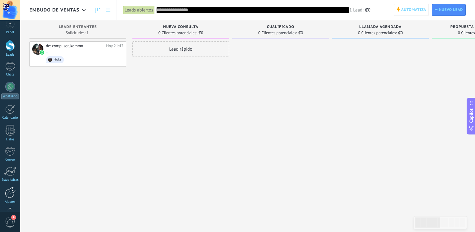
scroll to position [7, 0]
click at [11, 193] on div at bounding box center [10, 191] width 11 height 11
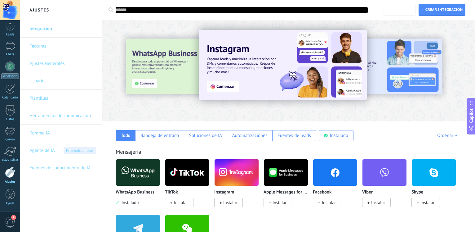
scroll to position [27, 0]
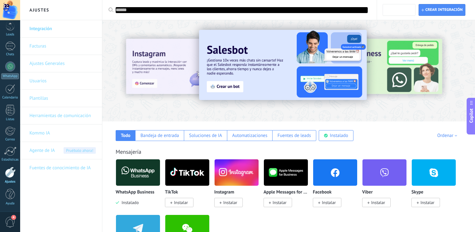
click at [67, 114] on link "Herramientas de comunicación" at bounding box center [62, 115] width 66 height 17
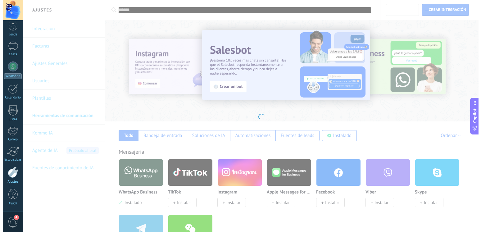
scroll to position [27, 0]
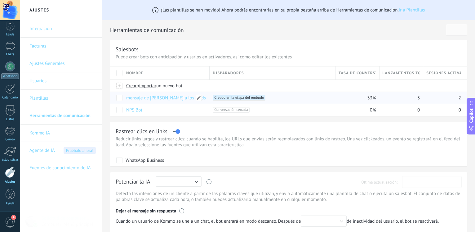
click at [133, 99] on link "mensaje de [PERSON_NAME] a los leads" at bounding box center [166, 98] width 80 height 6
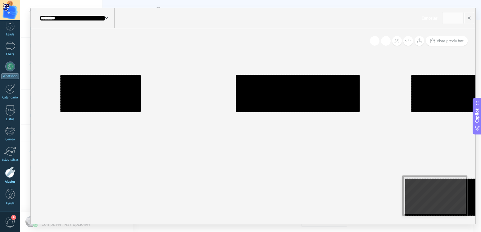
type input "**********"
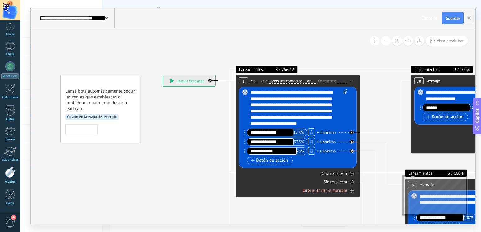
scroll to position [6, 0]
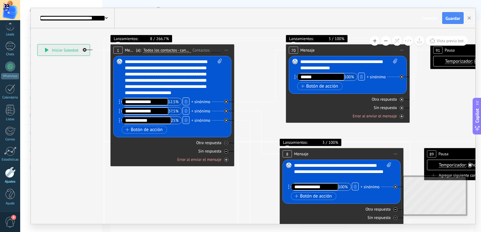
drag, startPoint x: 283, startPoint y: 209, endPoint x: 158, endPoint y: 178, distance: 129.1
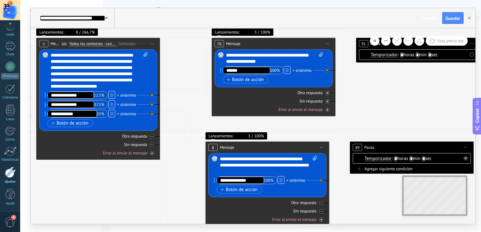
drag, startPoint x: 209, startPoint y: 193, endPoint x: 135, endPoint y: 187, distance: 74.5
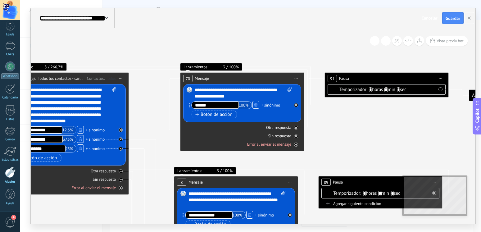
drag, startPoint x: 391, startPoint y: 87, endPoint x: 360, endPoint y: 122, distance: 46.8
click at [298, 129] on div "Otra respuesta" at bounding box center [242, 127] width 118 height 6
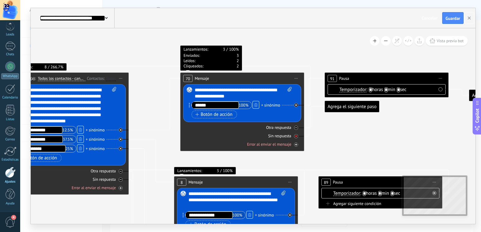
click at [296, 136] on icon at bounding box center [296, 136] width 2 height 2
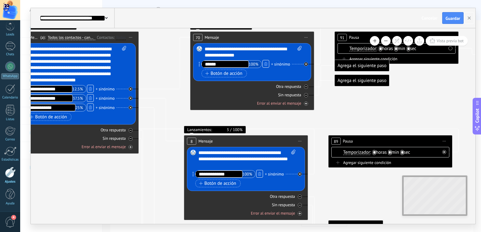
drag, startPoint x: 343, startPoint y: 142, endPoint x: 353, endPoint y: 101, distance: 42.1
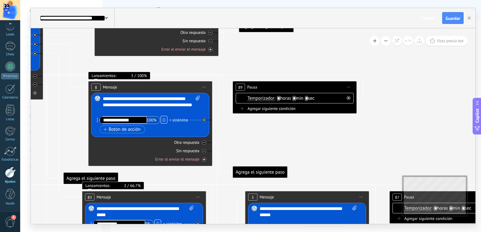
drag, startPoint x: 354, startPoint y: 181, endPoint x: 259, endPoint y: 127, distance: 109.8
click at [259, 127] on icon at bounding box center [180, 201] width 978 height 759
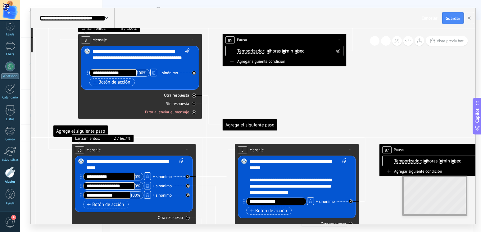
drag, startPoint x: 319, startPoint y: 144, endPoint x: 309, endPoint y: 95, distance: 49.8
click at [309, 95] on icon at bounding box center [170, 154] width 978 height 759
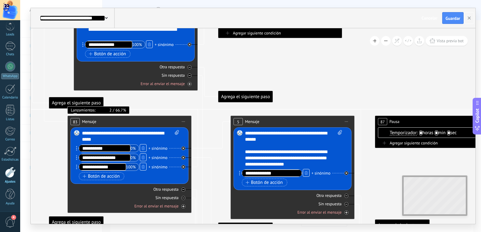
drag, startPoint x: 309, startPoint y: 97, endPoint x: 305, endPoint y: 70, distance: 27.3
click at [305, 70] on icon at bounding box center [165, 126] width 978 height 759
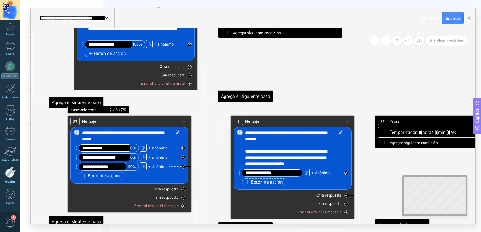
click at [305, 155] on div "**********" at bounding box center [293, 148] width 97 height 37
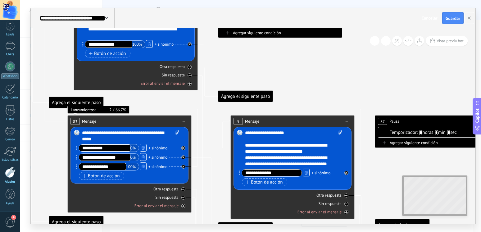
scroll to position [37, 0]
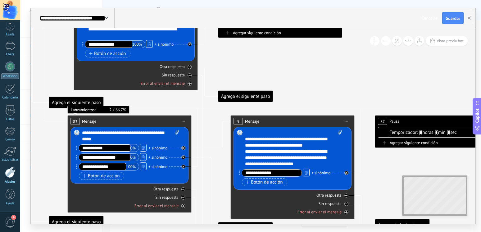
click at [299, 164] on div "**********" at bounding box center [293, 148] width 97 height 37
click at [104, 136] on div "**********" at bounding box center [130, 136] width 97 height 12
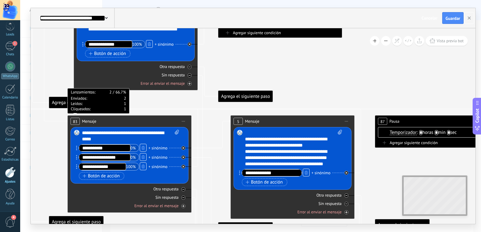
click at [292, 90] on icon at bounding box center [165, 125] width 978 height 759
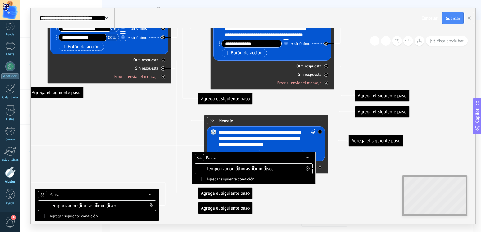
drag, startPoint x: 394, startPoint y: 90, endPoint x: 374, endPoint y: 65, distance: 32.0
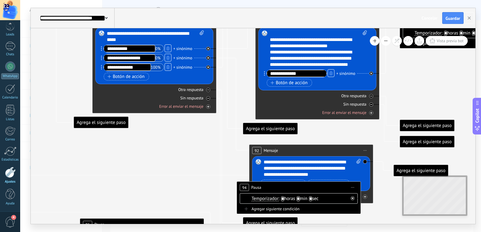
drag, startPoint x: 106, startPoint y: 88, endPoint x: 151, endPoint y: 148, distance: 74.7
click at [151, 148] on icon at bounding box center [190, 26] width 978 height 759
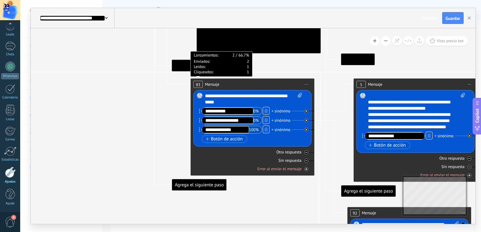
drag, startPoint x: 160, startPoint y: 141, endPoint x: 148, endPoint y: 186, distance: 46.5
click at [266, 214] on icon at bounding box center [288, 89] width 978 height 759
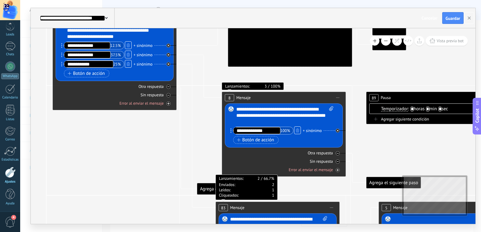
drag, startPoint x: 102, startPoint y: 118, endPoint x: 119, endPoint y: 231, distance: 114.2
click at [119, 231] on icon at bounding box center [313, 212] width 978 height 759
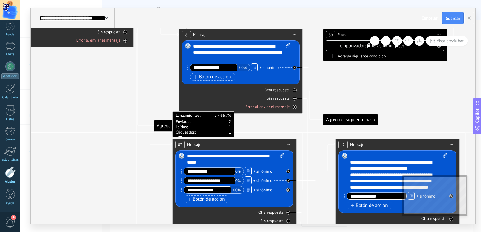
drag, startPoint x: 125, startPoint y: 164, endPoint x: 82, endPoint y: 101, distance: 76.3
click at [82, 101] on icon at bounding box center [270, 149] width 978 height 759
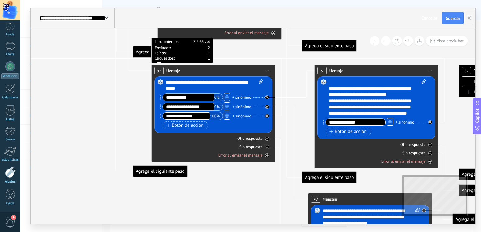
drag, startPoint x: 96, startPoint y: 180, endPoint x: 74, endPoint y: 103, distance: 79.7
click at [74, 103] on icon at bounding box center [249, 75] width 978 height 759
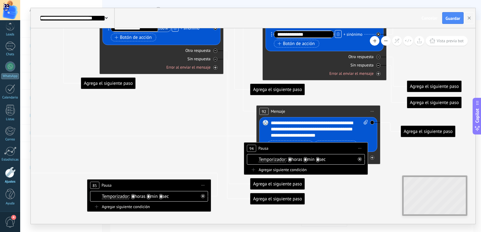
drag, startPoint x: 141, startPoint y: 201, endPoint x: 89, endPoint y: 116, distance: 99.3
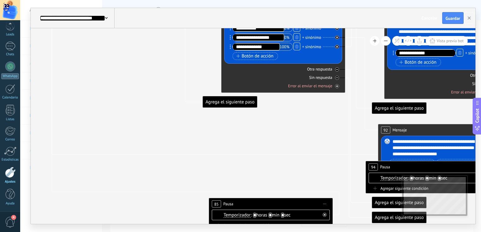
drag, startPoint x: 140, startPoint y: 156, endPoint x: 262, endPoint y: 175, distance: 123.1
click at [262, 175] on icon at bounding box center [319, 6] width 978 height 759
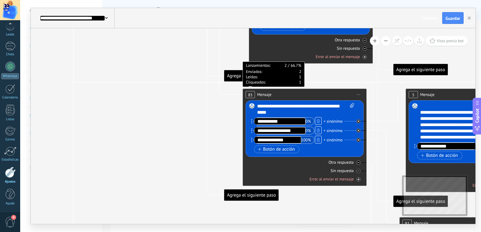
drag, startPoint x: 83, startPoint y: 67, endPoint x: 120, endPoint y: 139, distance: 81.2
click at [105, 163] on icon at bounding box center [340, 99] width 978 height 759
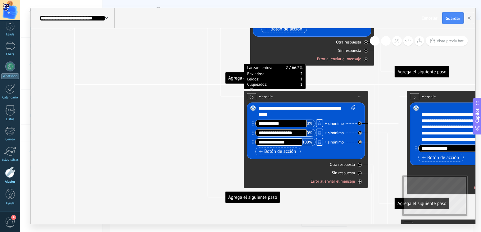
drag, startPoint x: 135, startPoint y: 130, endPoint x: 136, endPoint y: 200, distance: 70.4
click at [136, 200] on icon at bounding box center [342, 101] width 978 height 759
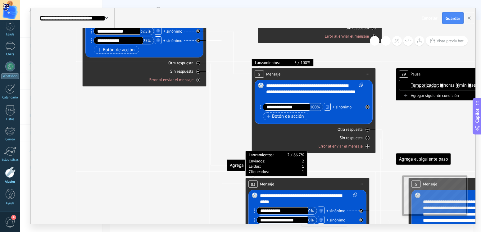
drag, startPoint x: 142, startPoint y: 106, endPoint x: 143, endPoint y: 123, distance: 16.8
click at [143, 123] on icon at bounding box center [343, 188] width 978 height 759
click at [209, 73] on icon at bounding box center [216, 179] width 20 height 214
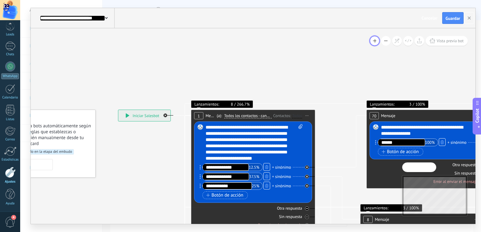
click at [373, 40] on button at bounding box center [375, 41] width 10 height 10
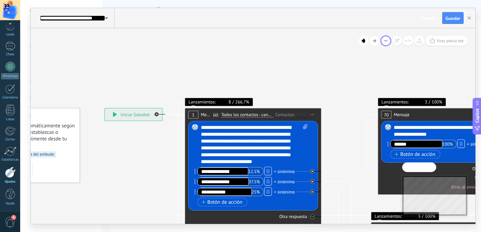
click at [385, 41] on button at bounding box center [386, 41] width 10 height 10
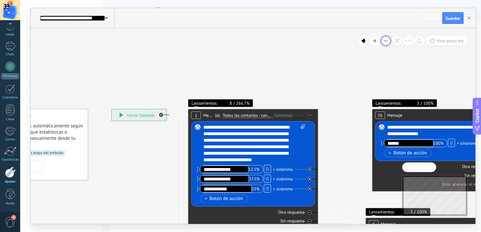
click at [385, 41] on button at bounding box center [386, 41] width 10 height 10
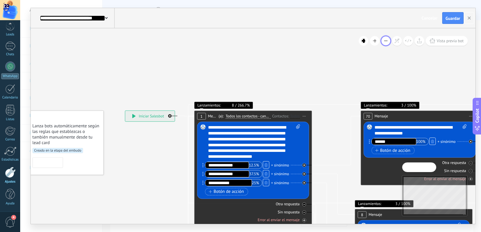
click at [385, 41] on button at bounding box center [386, 41] width 10 height 10
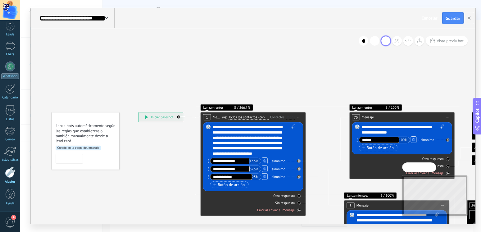
click at [385, 41] on button at bounding box center [386, 41] width 10 height 10
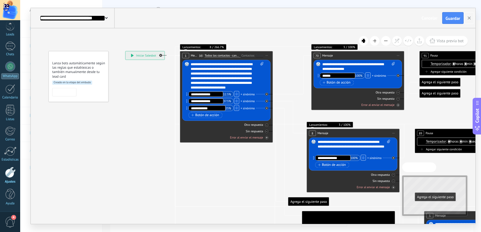
drag, startPoint x: 258, startPoint y: 75, endPoint x: 231, endPoint y: 13, distance: 68.1
click at [231, 13] on icon at bounding box center [375, 219] width 732 height 568
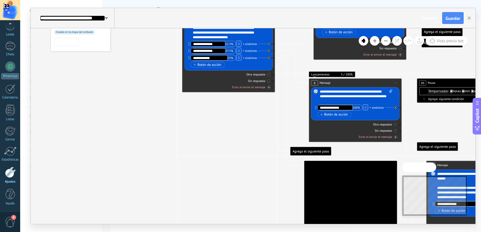
drag, startPoint x: 135, startPoint y: 157, endPoint x: 137, endPoint y: 104, distance: 53.1
click at [137, 104] on icon at bounding box center [377, 169] width 732 height 568
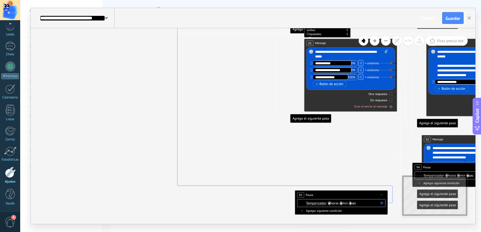
click at [178, 172] on icon at bounding box center [284, 42] width 215 height 321
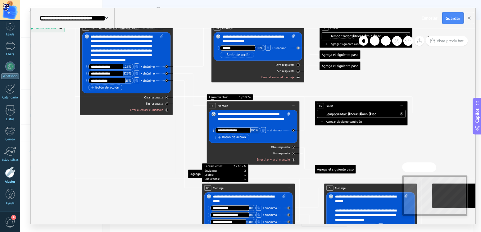
drag, startPoint x: 169, startPoint y: 160, endPoint x: 38, endPoint y: 88, distance: 149.5
click at [38, 88] on icon at bounding box center [275, 191] width 732 height 568
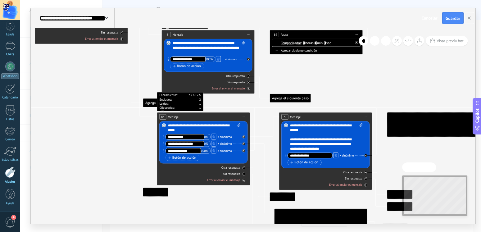
drag, startPoint x: 131, startPoint y: 136, endPoint x: 91, endPoint y: 79, distance: 69.9
click at [91, 79] on icon at bounding box center [230, 120] width 732 height 568
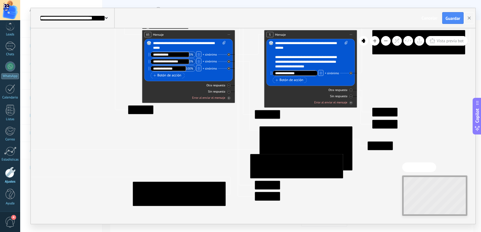
drag, startPoint x: 108, startPoint y: 155, endPoint x: 88, endPoint y: 58, distance: 98.7
click at [88, 58] on icon at bounding box center [215, 38] width 732 height 568
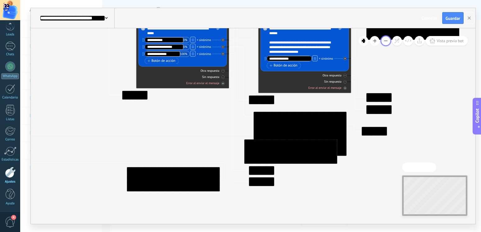
click at [385, 40] on button at bounding box center [386, 41] width 10 height 10
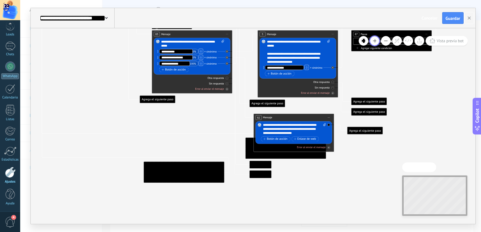
click at [375, 40] on button at bounding box center [375, 41] width 10 height 10
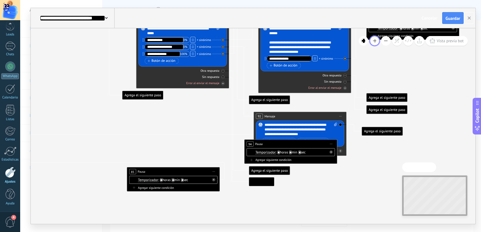
click at [375, 40] on button at bounding box center [375, 41] width 10 height 10
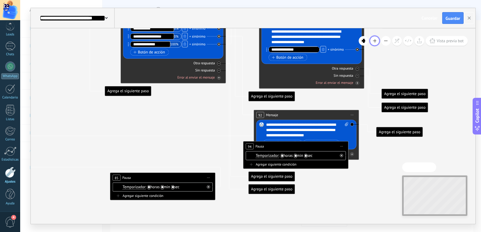
click at [375, 40] on button at bounding box center [375, 41] width 10 height 10
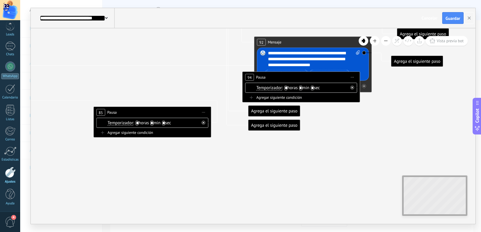
drag, startPoint x: 187, startPoint y: 98, endPoint x: 172, endPoint y: 34, distance: 65.9
click at [203, 124] on icon at bounding box center [203, 123] width 2 height 2
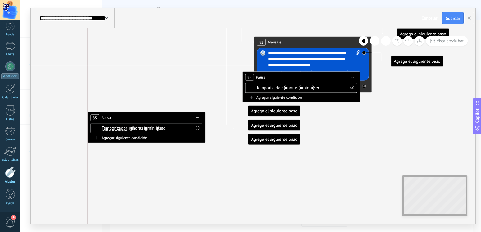
drag, startPoint x: 157, startPoint y: 109, endPoint x: 145, endPoint y: 118, distance: 15.2
click at [145, 118] on div "85 Pausa ***** Iniciar vista previa aquí Cambiar nombre Duplicar Borrar" at bounding box center [146, 117] width 117 height 11
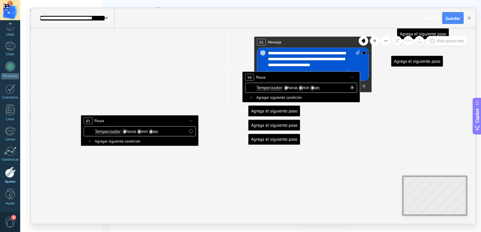
click at [189, 120] on span "Iniciar vista previa aquí Cambiar nombre Duplicar Borrar" at bounding box center [190, 120] width 9 height 9
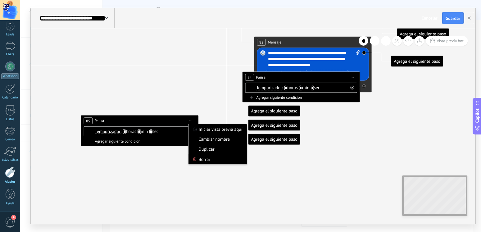
click at [201, 160] on div "Borrar" at bounding box center [217, 159] width 58 height 10
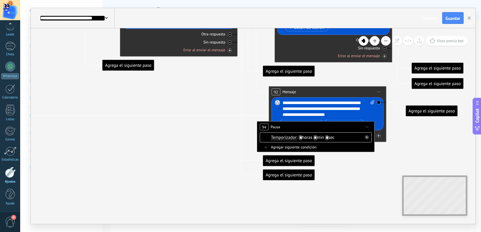
drag, startPoint x: 137, startPoint y: 141, endPoint x: 151, endPoint y: 191, distance: 51.7
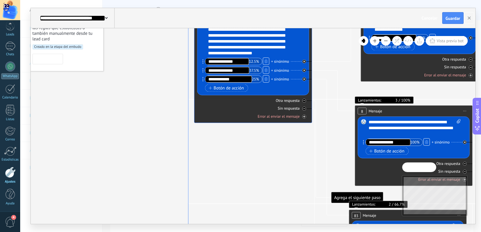
click at [188, 214] on icon at bounding box center [398, 196] width 421 height 371
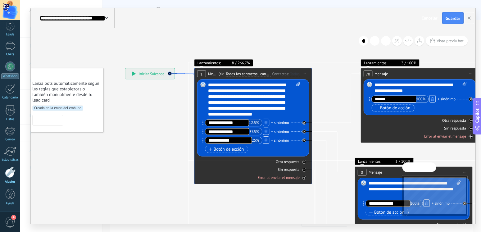
click at [182, 74] on icon at bounding box center [184, 73] width 19 height 2
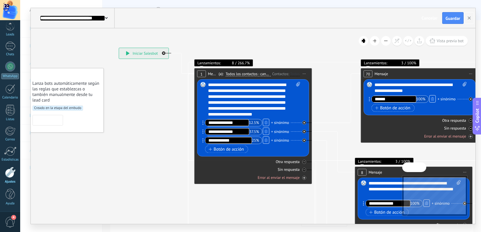
drag, startPoint x: 155, startPoint y: 72, endPoint x: 150, endPoint y: 52, distance: 21.0
click at [150, 52] on div "**********" at bounding box center [143, 53] width 49 height 11
click at [204, 62] on span "Lanzamientos:" at bounding box center [209, 62] width 24 height 5
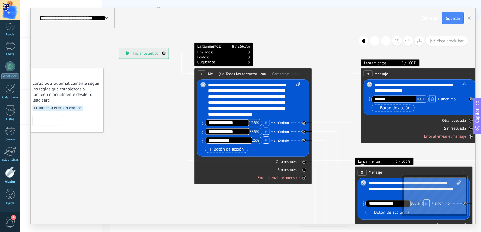
click at [279, 62] on div "Lanzamientos: 8 266.7% Enviados: 8 Leídos: 8 Cliqueados: 8" at bounding box center [253, 55] width 118 height 24
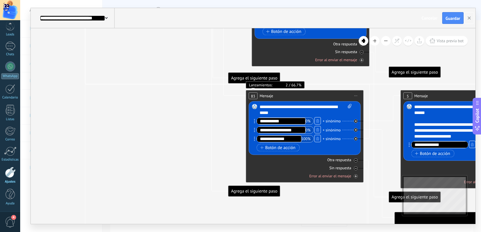
drag, startPoint x: 139, startPoint y: 150, endPoint x: 36, endPoint y: 58, distance: 137.6
click at [36, 58] on icon at bounding box center [335, 81] width 934 height 721
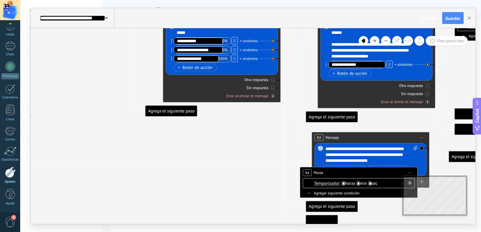
drag, startPoint x: 152, startPoint y: 160, endPoint x: 70, endPoint y: 80, distance: 115.2
click at [70, 80] on icon at bounding box center [252, 1] width 934 height 721
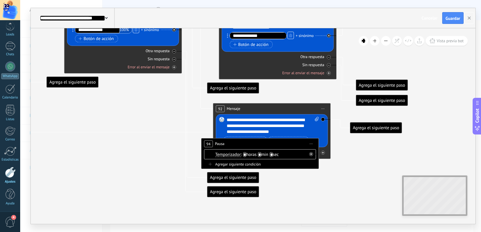
drag, startPoint x: 232, startPoint y: 145, endPoint x: 134, endPoint y: 116, distance: 102.8
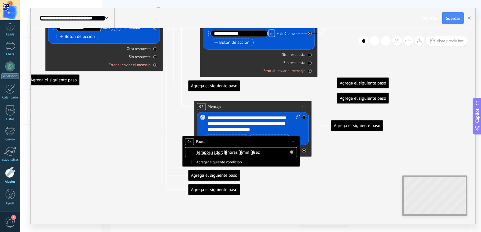
drag, startPoint x: 292, startPoint y: 188, endPoint x: 273, endPoint y: 186, distance: 19.1
click at [156, 49] on icon at bounding box center [155, 49] width 2 height 2
click at [157, 58] on div "Sin respuesta" at bounding box center [104, 57] width 112 height 6
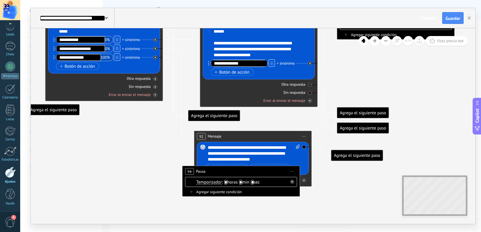
click at [309, 93] on icon at bounding box center [310, 93] width 2 height 2
click at [309, 86] on div at bounding box center [310, 85] width 4 height 4
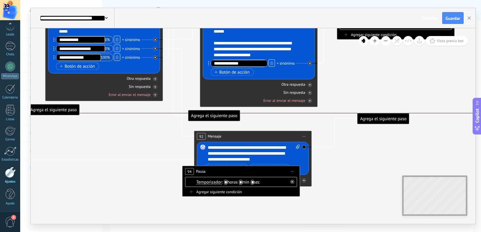
drag, startPoint x: 347, startPoint y: 156, endPoint x: 374, endPoint y: 119, distance: 45.1
click at [374, 119] on div "Agrega el siguiente paso" at bounding box center [383, 119] width 52 height 10
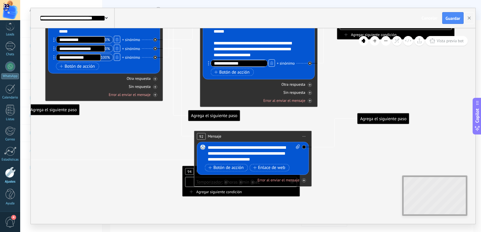
click at [290, 131] on div "92 Mensaje ******* (a): Todos los contactos - canales seleccionados Todos los c…" at bounding box center [252, 136] width 117 height 11
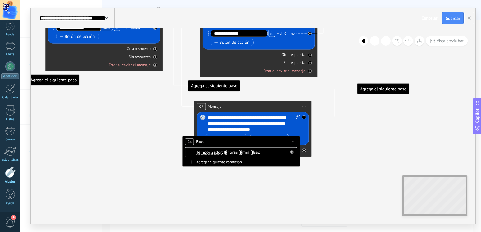
drag, startPoint x: 248, startPoint y: 163, endPoint x: 198, endPoint y: 195, distance: 59.6
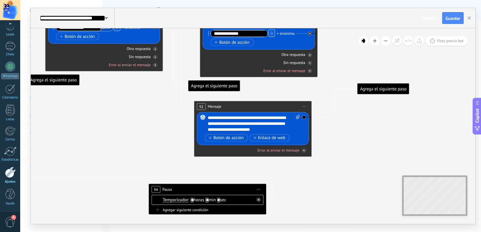
drag, startPoint x: 238, startPoint y: 140, endPoint x: 205, endPoint y: 188, distance: 58.4
click at [205, 188] on div "94 Pausa ***** Iniciar vista previa aquí Cambiar nombre Duplicar Borrar" at bounding box center [207, 189] width 117 height 11
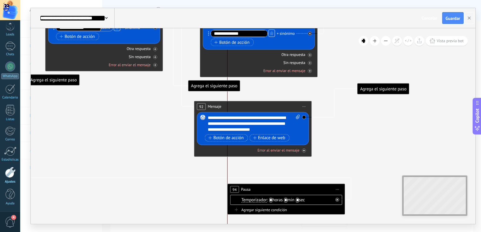
drag, startPoint x: 178, startPoint y: 190, endPoint x: 254, endPoint y: 190, distance: 76.0
click at [254, 190] on div "94 Pausa ***** Iniciar vista previa aquí Cambiar nombre Duplicar Borrar" at bounding box center [285, 189] width 117 height 11
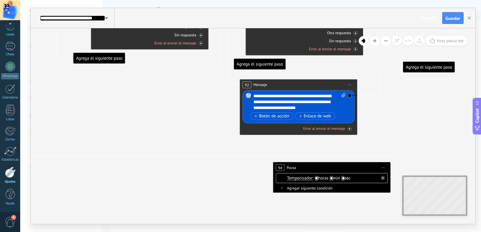
drag, startPoint x: 114, startPoint y: 196, endPoint x: 160, endPoint y: 189, distance: 46.1
click at [383, 178] on icon at bounding box center [383, 178] width 2 height 2
click at [382, 167] on span "Iniciar vista previa aquí Cambiar nombre Duplicar Borrar" at bounding box center [382, 167] width 9 height 9
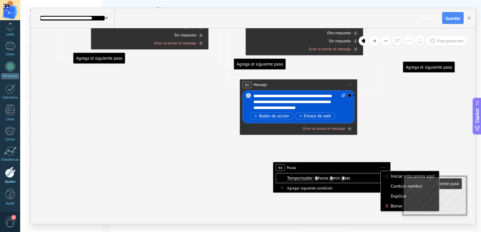
click at [392, 205] on div "Borrar" at bounding box center [409, 206] width 58 height 10
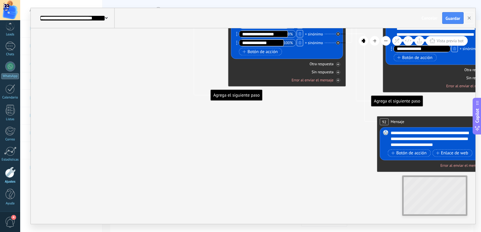
drag, startPoint x: 186, startPoint y: 173, endPoint x: 326, endPoint y: 211, distance: 145.1
click at [326, 211] on icon at bounding box center [318, 0] width 934 height 753
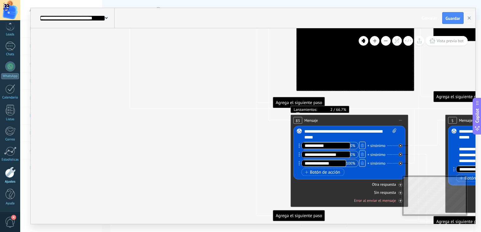
drag, startPoint x: 128, startPoint y: 109, endPoint x: 188, endPoint y: 228, distance: 133.0
click at [188, 228] on icon at bounding box center [380, 120] width 934 height 753
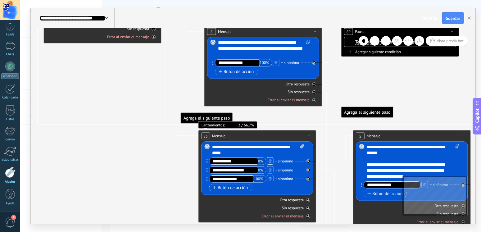
drag, startPoint x: 172, startPoint y: 169, endPoint x: 80, endPoint y: 160, distance: 92.6
click at [80, 160] on icon at bounding box center [288, 136] width 934 height 753
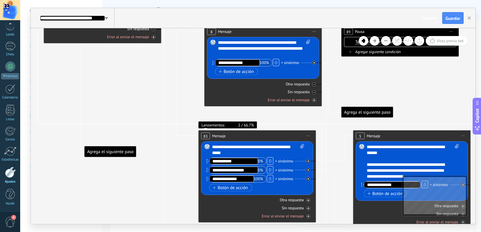
drag, startPoint x: 189, startPoint y: 117, endPoint x: 93, endPoint y: 151, distance: 102.0
click at [93, 151] on div "Agrega el siguiente paso" at bounding box center [110, 152] width 52 height 10
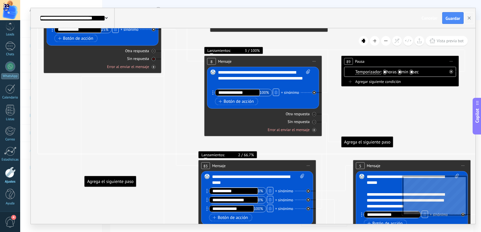
click at [153, 58] on icon at bounding box center [153, 59] width 2 height 2
click at [153, 52] on icon at bounding box center [153, 51] width 2 height 2
click at [314, 115] on icon at bounding box center [314, 114] width 2 height 2
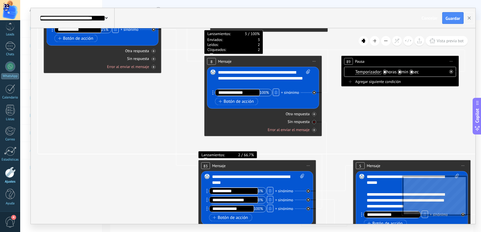
click at [315, 124] on div "Sin respuesta" at bounding box center [263, 122] width 112 height 6
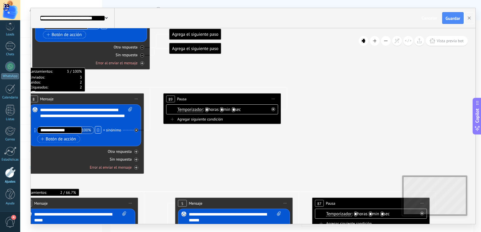
drag, startPoint x: 378, startPoint y: 113, endPoint x: 195, endPoint y: 158, distance: 188.1
click at [195, 158] on icon at bounding box center [110, 174] width 934 height 695
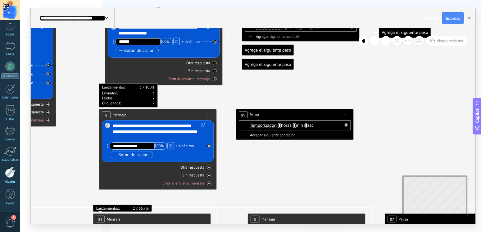
drag, startPoint x: 315, startPoint y: 169, endPoint x: 393, endPoint y: 178, distance: 78.1
click at [393, 178] on icon at bounding box center [183, 190] width 934 height 695
click at [346, 126] on icon at bounding box center [346, 125] width 2 height 2
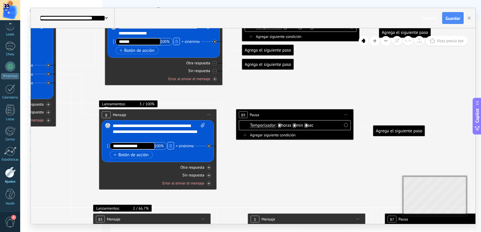
click at [346, 115] on span "Iniciar vista previa aquí Cambiar nombre Duplicar Borrar" at bounding box center [345, 114] width 9 height 9
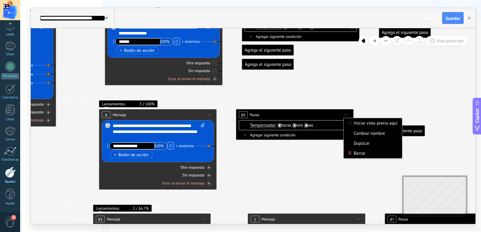
click at [357, 155] on div "Borrar" at bounding box center [373, 153] width 58 height 10
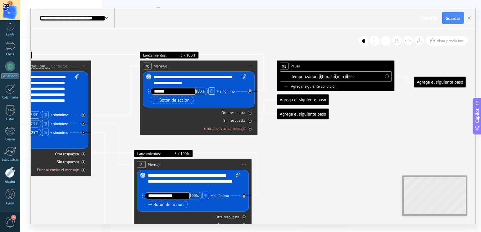
drag, startPoint x: 275, startPoint y: 116, endPoint x: 303, endPoint y: 164, distance: 54.8
click at [310, 166] on icon at bounding box center [218, 212] width 934 height 639
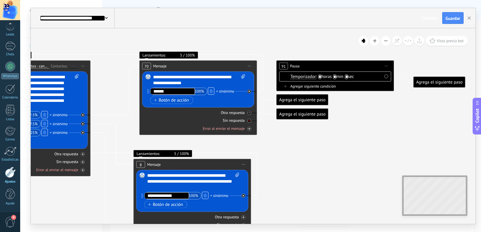
click at [247, 121] on div at bounding box center [249, 121] width 4 height 4
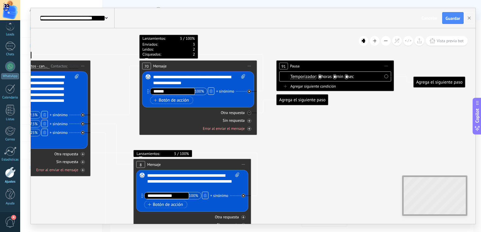
click at [247, 112] on div at bounding box center [249, 113] width 4 height 4
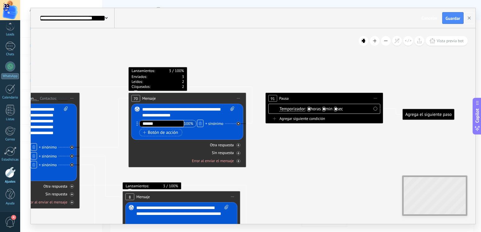
drag, startPoint x: 321, startPoint y: 132, endPoint x: 310, endPoint y: 164, distance: 34.3
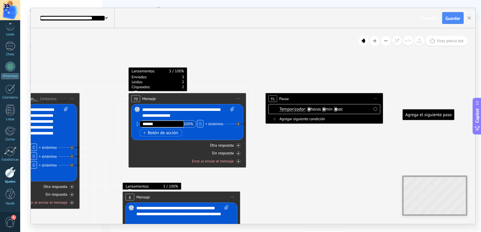
click at [374, 98] on span "Iniciar vista previa aquí Cambiar nombre Duplicar Borrar" at bounding box center [375, 98] width 9 height 9
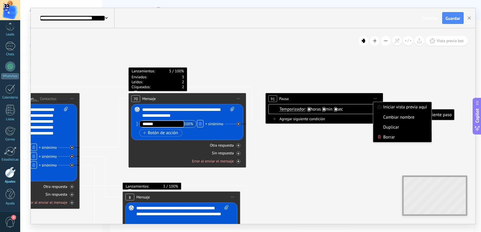
click at [388, 136] on div "Borrar" at bounding box center [402, 137] width 58 height 10
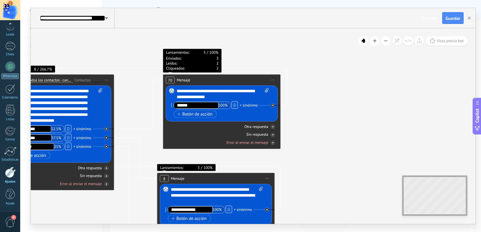
drag, startPoint x: 312, startPoint y: 136, endPoint x: 346, endPoint y: 118, distance: 39.2
click at [346, 118] on icon at bounding box center [241, 226] width 934 height 639
click at [450, 20] on span "Guardar" at bounding box center [452, 18] width 15 height 4
click at [375, 40] on button at bounding box center [375, 41] width 10 height 10
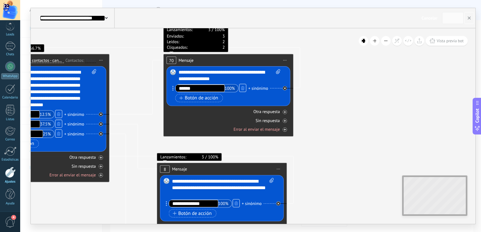
drag, startPoint x: 335, startPoint y: 136, endPoint x: 344, endPoint y: 121, distance: 17.9
click at [344, 121] on icon at bounding box center [249, 222] width 1032 height 707
click at [384, 43] on button at bounding box center [386, 41] width 10 height 10
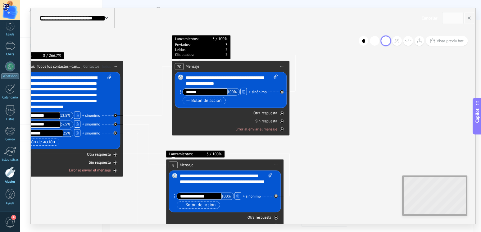
click at [384, 43] on button at bounding box center [386, 41] width 10 height 10
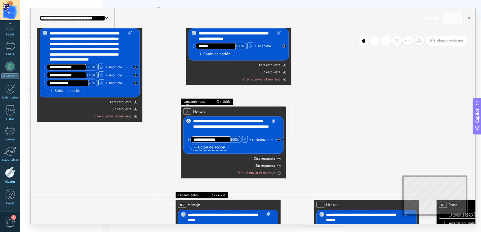
drag, startPoint x: 353, startPoint y: 131, endPoint x: 358, endPoint y: 82, distance: 49.7
click at [358, 82] on icon at bounding box center [255, 154] width 835 height 572
click at [133, 102] on div "Otra respuesta" at bounding box center [90, 101] width 100 height 5
click at [137, 104] on div "Otra respuesta" at bounding box center [90, 101] width 100 height 5
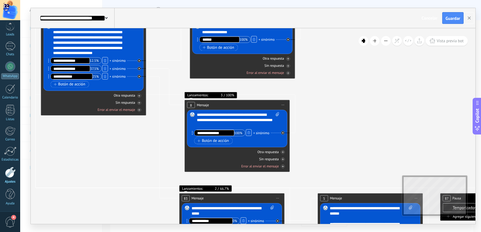
drag, startPoint x: 329, startPoint y: 104, endPoint x: 333, endPoint y: 98, distance: 7.5
click at [333, 98] on icon at bounding box center [259, 148] width 835 height 572
click at [246, 105] on div "8 Mensaje ******* (a): Todos los contactos - canales seleccionados Todos los co…" at bounding box center [237, 105] width 105 height 10
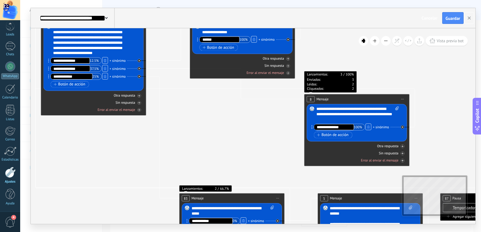
drag, startPoint x: 247, startPoint y: 107, endPoint x: 366, endPoint y: 101, distance: 119.9
click at [366, 101] on div "8 Mensaje ******* (a): Todos los contactos - canales seleccionados Todos los co…" at bounding box center [356, 99] width 105 height 10
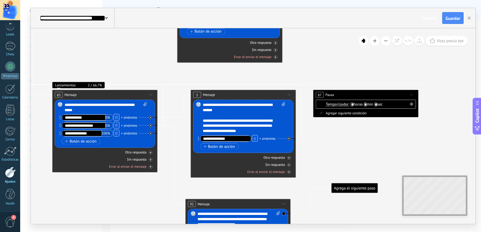
drag, startPoint x: 162, startPoint y: 160, endPoint x: 35, endPoint y: 131, distance: 130.2
click at [35, 131] on icon at bounding box center [132, 45] width 835 height 572
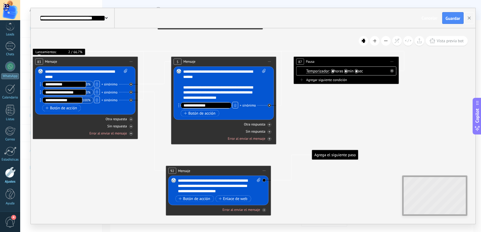
drag, startPoint x: 356, startPoint y: 162, endPoint x: 336, endPoint y: 128, distance: 38.5
click at [336, 128] on icon at bounding box center [112, 11] width 835 height 572
click at [341, 61] on div "87 Pausa ***** Iniciar vista previa aquí Cambiar nombre Duplicar Borrar" at bounding box center [346, 62] width 105 height 10
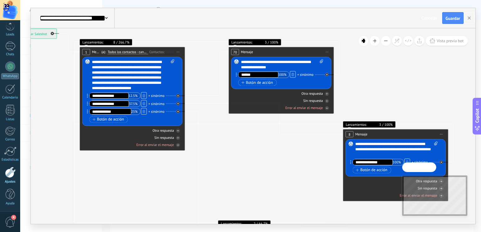
drag, startPoint x: 169, startPoint y: 165, endPoint x: 49, endPoint y: 138, distance: 123.8
click at [49, 138] on icon at bounding box center [298, 183] width 835 height 572
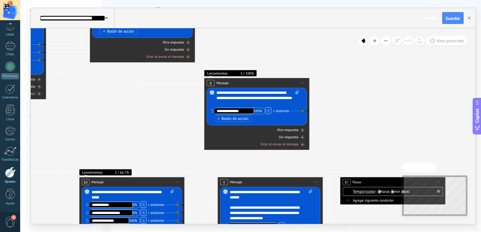
drag, startPoint x: 253, startPoint y: 173, endPoint x: 86, endPoint y: 114, distance: 176.7
click at [86, 114] on icon at bounding box center [159, 132] width 835 height 572
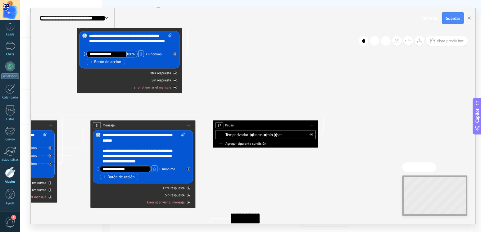
drag, startPoint x: 290, startPoint y: 68, endPoint x: 281, endPoint y: 60, distance: 11.6
click at [281, 60] on icon at bounding box center [32, 75] width 835 height 572
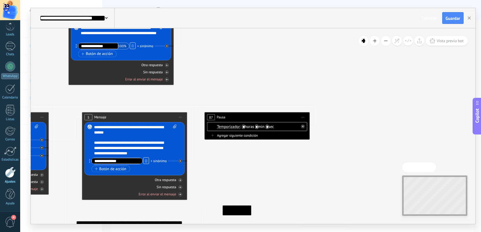
click at [301, 118] on span "Iniciar vista previa aquí Cambiar nombre Duplicar Borrar" at bounding box center [303, 117] width 8 height 8
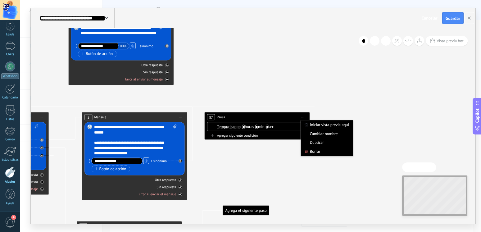
click at [277, 119] on div "87 Pausa ***** Iniciar vista previa aquí Cambiar nombre Duplicar Borrar" at bounding box center [257, 117] width 105 height 10
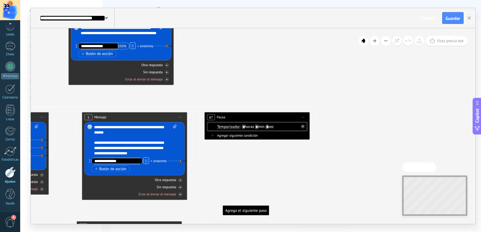
click at [304, 118] on span "Iniciar vista previa aquí Cambiar nombre Duplicar Borrar" at bounding box center [303, 117] width 8 height 8
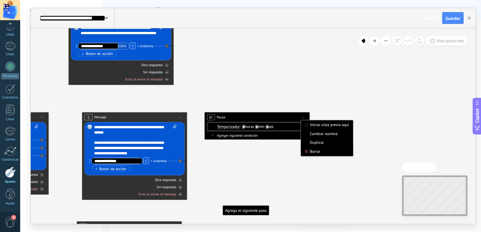
click at [314, 150] on div "Borrar" at bounding box center [327, 151] width 52 height 9
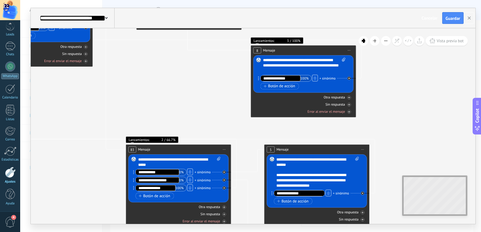
drag, startPoint x: 244, startPoint y: 120, endPoint x: 426, endPoint y: 153, distance: 185.0
click at [426, 153] on icon at bounding box center [205, 99] width 835 height 572
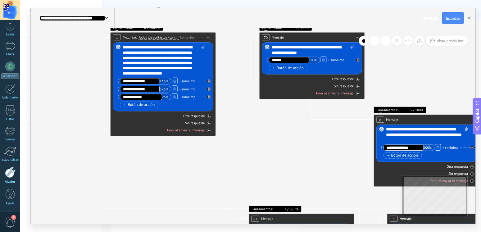
drag, startPoint x: 176, startPoint y: 93, endPoint x: 299, endPoint y: 163, distance: 141.0
click at [299, 163] on icon at bounding box center [328, 168] width 835 height 572
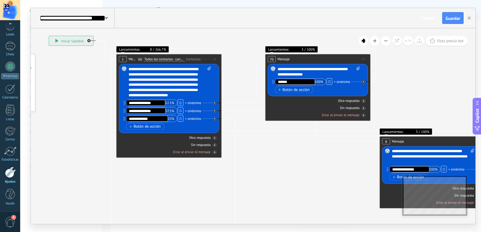
drag, startPoint x: 184, startPoint y: 168, endPoint x: 190, endPoint y: 189, distance: 22.5
click at [190, 189] on icon at bounding box center [334, 190] width 835 height 572
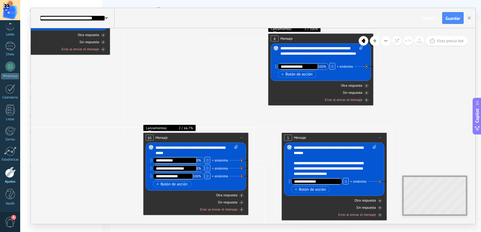
drag, startPoint x: 291, startPoint y: 188, endPoint x: 180, endPoint y: 85, distance: 151.8
click at [180, 85] on icon at bounding box center [223, 87] width 835 height 572
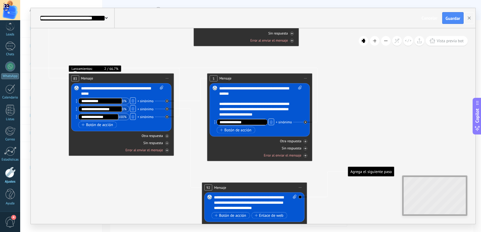
drag, startPoint x: 219, startPoint y: 88, endPoint x: 142, endPoint y: 26, distance: 98.4
click at [142, 26] on icon at bounding box center [148, 28] width 835 height 572
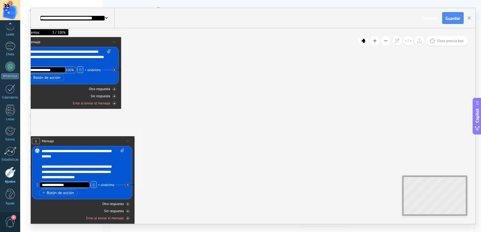
drag, startPoint x: 393, startPoint y: 105, endPoint x: 221, endPoint y: 190, distance: 191.2
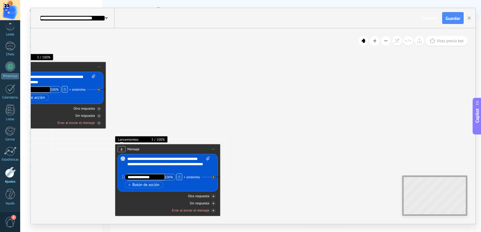
drag, startPoint x: 266, startPoint y: 124, endPoint x: 382, endPoint y: 178, distance: 128.4
click at [382, 178] on icon at bounding box center [70, 198] width 835 height 572
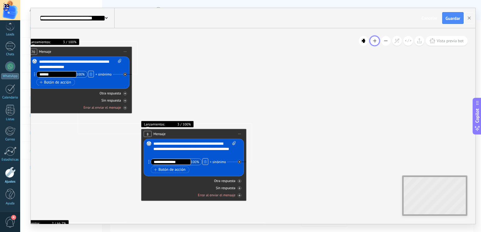
click at [377, 44] on button at bounding box center [375, 41] width 10 height 10
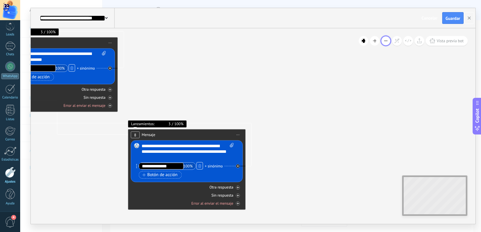
click at [387, 42] on button at bounding box center [386, 41] width 10 height 10
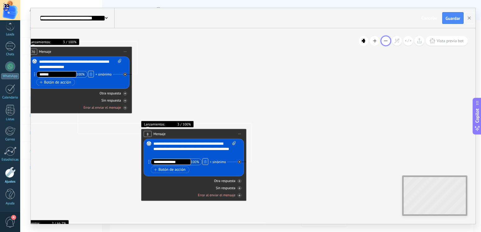
click at [387, 42] on button at bounding box center [386, 41] width 10 height 10
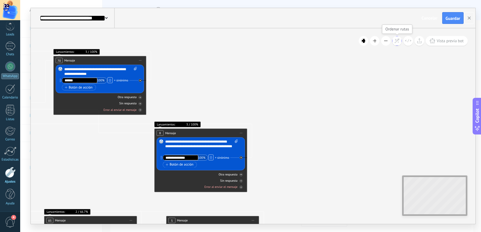
click at [396, 43] on icon at bounding box center [396, 40] width 5 height 5
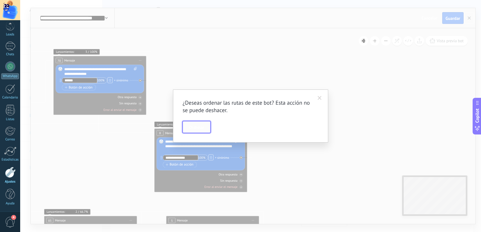
click at [194, 127] on span "Ordenar" at bounding box center [196, 127] width 15 height 4
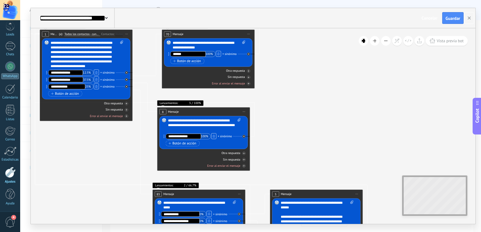
drag, startPoint x: 199, startPoint y: 123, endPoint x: 317, endPoint y: 97, distance: 120.5
click at [317, 97] on icon at bounding box center [192, 157] width 646 height 488
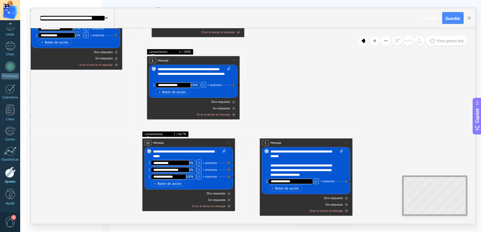
drag, startPoint x: 307, startPoint y: 97, endPoint x: 297, endPoint y: 46, distance: 52.2
click at [297, 46] on icon at bounding box center [181, 106] width 646 height 488
click at [386, 42] on button at bounding box center [386, 41] width 10 height 10
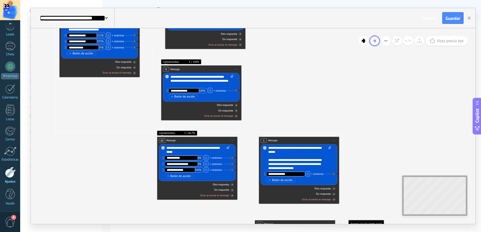
click at [376, 42] on button at bounding box center [375, 41] width 10 height 10
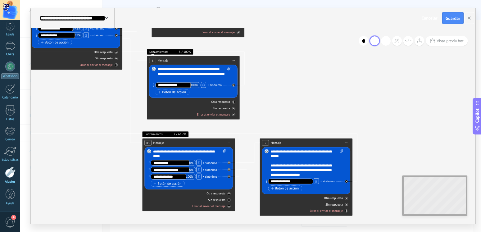
click at [376, 42] on button at bounding box center [375, 41] width 10 height 10
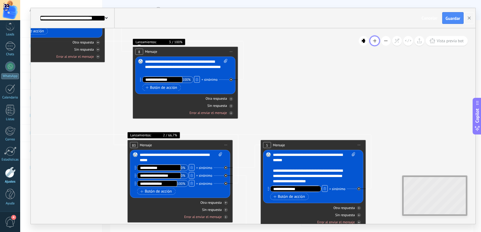
click at [375, 42] on button at bounding box center [375, 41] width 10 height 10
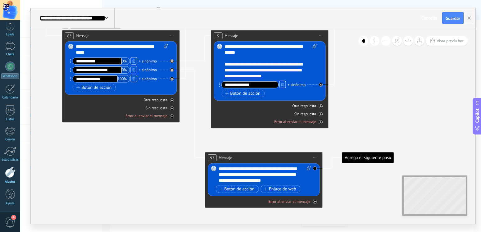
drag, startPoint x: 305, startPoint y: 76, endPoint x: 254, endPoint y: -35, distance: 122.4
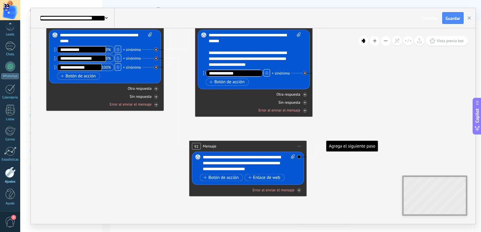
drag, startPoint x: 361, startPoint y: 191, endPoint x: 345, endPoint y: 180, distance: 19.6
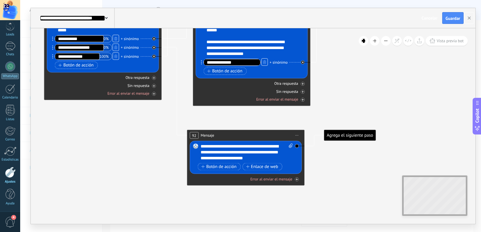
drag, startPoint x: 345, startPoint y: 180, endPoint x: 343, endPoint y: 169, distance: 11.1
click at [216, 167] on span "Botón de acción" at bounding box center [218, 166] width 35 height 5
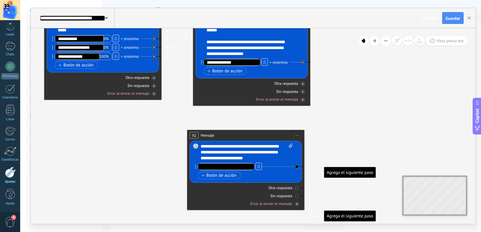
click at [215, 168] on input "text" at bounding box center [226, 166] width 57 height 7
click at [216, 169] on input "**********" at bounding box center [226, 166] width 57 height 7
type input "**********"
click at [342, 135] on icon at bounding box center [94, 21] width 818 height 726
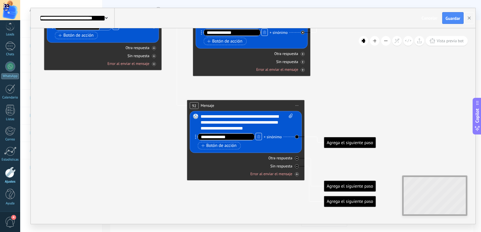
click at [348, 141] on div "Agrega el siguiente paso" at bounding box center [350, 143] width 52 height 10
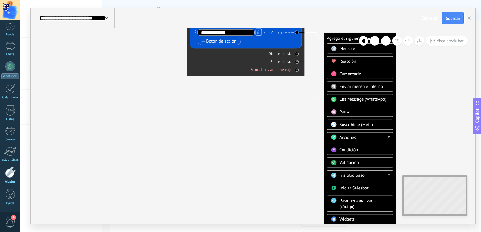
click at [368, 175] on div "Ir a otro paso" at bounding box center [363, 176] width 49 height 6
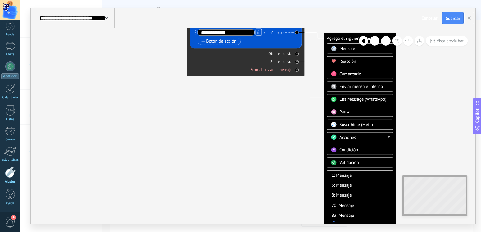
click at [344, 178] on div "1: Mensaje" at bounding box center [360, 175] width 66 height 10
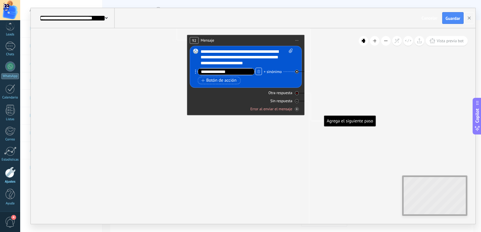
click at [297, 92] on icon at bounding box center [297, 93] width 2 height 2
click at [298, 101] on div at bounding box center [297, 101] width 4 height 4
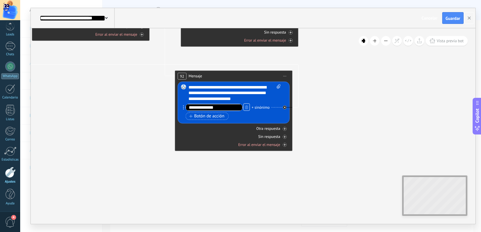
drag, startPoint x: 303, startPoint y: 155, endPoint x: 291, endPoint y: 190, distance: 36.3
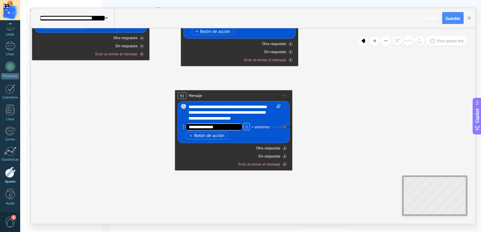
drag, startPoint x: 325, startPoint y: 136, endPoint x: 333, endPoint y: 194, distance: 58.6
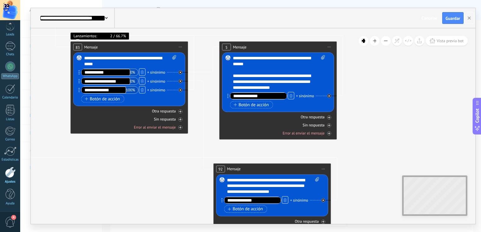
drag, startPoint x: 342, startPoint y: 120, endPoint x: 372, endPoint y: 155, distance: 46.2
click at [372, 155] on icon at bounding box center [120, 55] width 818 height 726
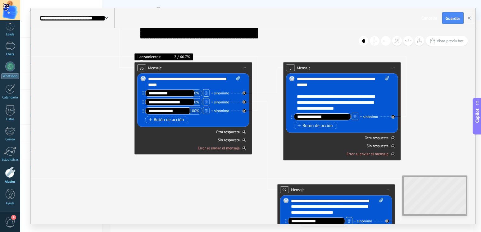
drag, startPoint x: 100, startPoint y: 186, endPoint x: 139, endPoint y: 166, distance: 43.7
click at [170, 213] on icon at bounding box center [184, 75] width 818 height 726
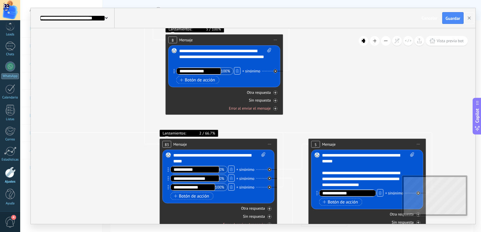
drag, startPoint x: 98, startPoint y: 122, endPoint x: 117, endPoint y: 192, distance: 73.0
click at [117, 192] on icon at bounding box center [209, 152] width 818 height 726
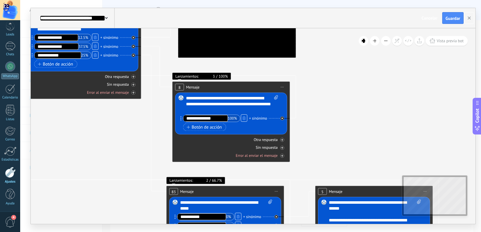
drag, startPoint x: 331, startPoint y: 70, endPoint x: 338, endPoint y: 117, distance: 47.7
click at [338, 117] on icon at bounding box center [216, 199] width 818 height 726
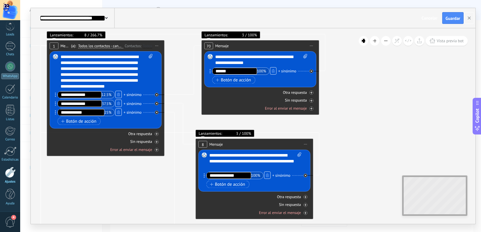
drag, startPoint x: 329, startPoint y: 64, endPoint x: 353, endPoint y: 121, distance: 61.7
click at [232, 69] on input "******" at bounding box center [234, 71] width 45 height 7
type input "*"
type input "**********"
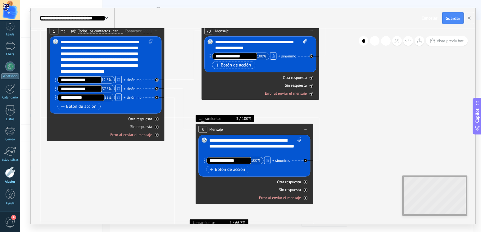
click at [248, 145] on div "**********" at bounding box center [255, 146] width 92 height 18
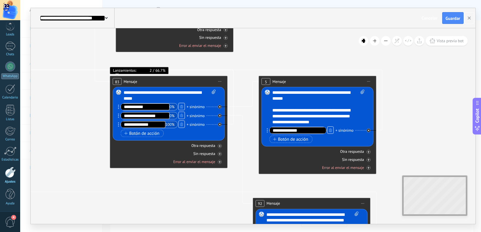
drag, startPoint x: 103, startPoint y: 162, endPoint x: 23, endPoint y: 128, distance: 86.7
click at [23, 128] on icon at bounding box center [160, 89] width 818 height 726
click at [451, 18] on span "Guardar" at bounding box center [452, 18] width 15 height 4
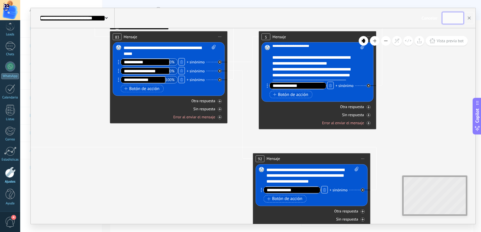
scroll to position [0, 0]
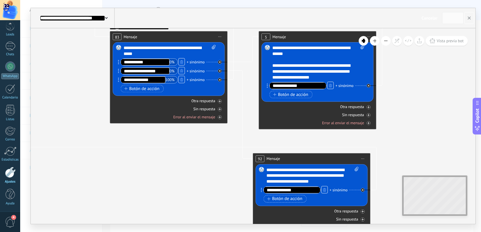
click at [348, 73] on div "**********" at bounding box center [318, 62] width 92 height 35
click at [326, 77] on div "**********" at bounding box center [318, 62] width 92 height 35
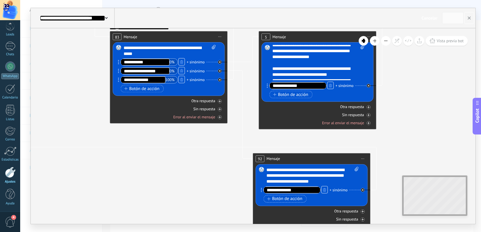
scroll to position [33, 0]
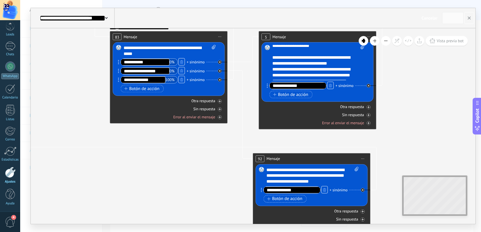
click at [289, 64] on div "**********" at bounding box center [318, 62] width 92 height 35
click at [299, 58] on div "**********" at bounding box center [318, 62] width 92 height 35
click at [328, 58] on div "**********" at bounding box center [318, 62] width 92 height 35
click at [314, 74] on div "**********" at bounding box center [318, 62] width 92 height 35
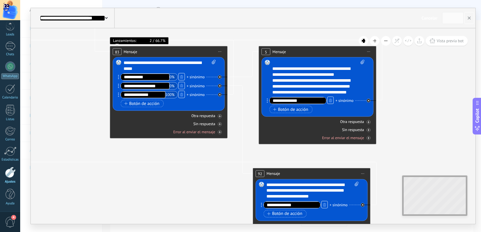
click at [407, 90] on icon at bounding box center [160, 59] width 818 height 726
click at [448, 19] on span "Guardar" at bounding box center [452, 18] width 15 height 4
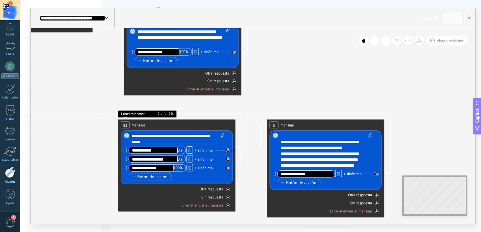
drag, startPoint x: 406, startPoint y: 96, endPoint x: 414, endPoint y: 170, distance: 74.0
click at [414, 170] on icon at bounding box center [168, 132] width 818 height 726
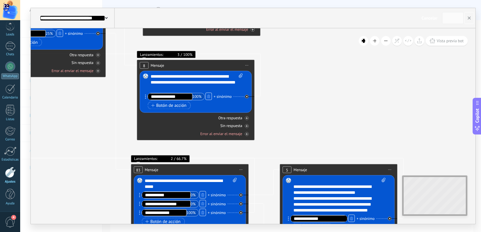
drag, startPoint x: 261, startPoint y: 66, endPoint x: 274, endPoint y: 110, distance: 46.3
click at [274, 110] on icon at bounding box center [181, 177] width 818 height 726
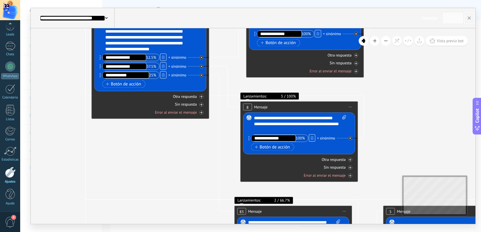
drag, startPoint x: 289, startPoint y: 86, endPoint x: 392, endPoint y: 128, distance: 111.4
click at [392, 128] on icon at bounding box center [284, 219] width 818 height 726
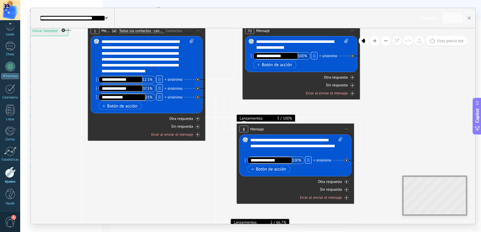
drag, startPoint x: 169, startPoint y: 156, endPoint x: 147, endPoint y: 164, distance: 23.0
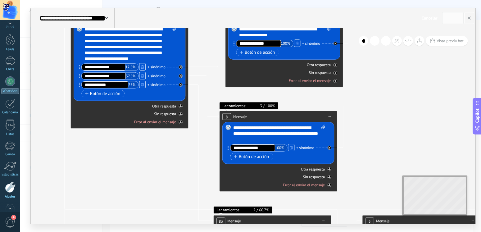
click at [10, 26] on div at bounding box center [10, 24] width 20 height 9
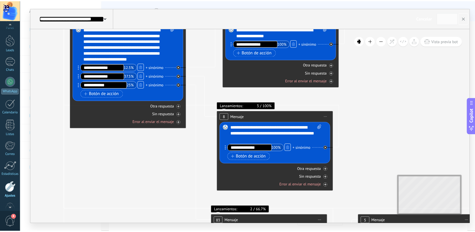
scroll to position [3, 0]
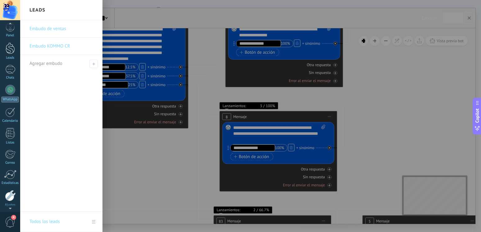
click at [9, 51] on div at bounding box center [10, 48] width 9 height 11
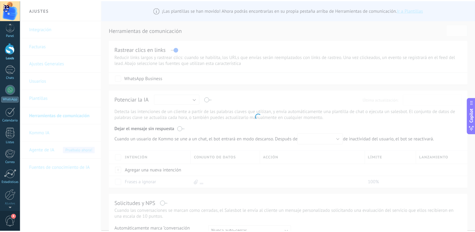
scroll to position [3, 0]
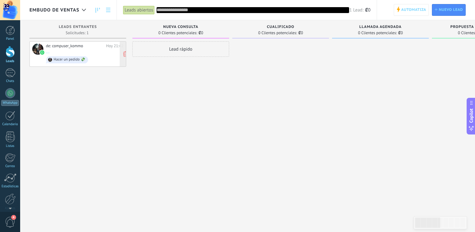
click at [90, 46] on div "de: compuser_kommo" at bounding box center [75, 45] width 58 height 5
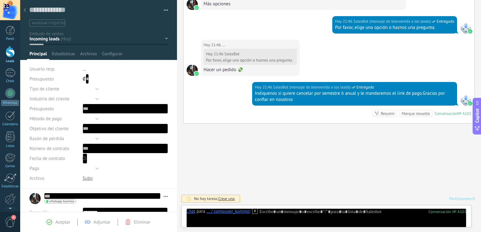
click at [159, 12] on button "button" at bounding box center [163, 10] width 9 height 9
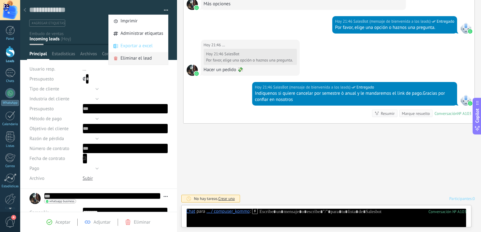
click at [133, 59] on span "Eliminar el lead" at bounding box center [135, 58] width 31 height 12
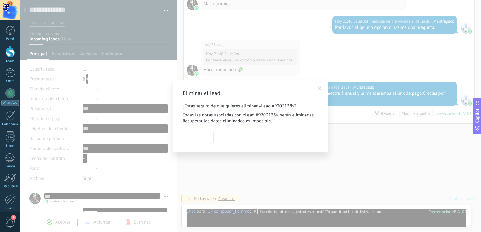
scroll to position [1195, 0]
click at [200, 136] on span "Confirmar" at bounding box center [198, 137] width 18 height 4
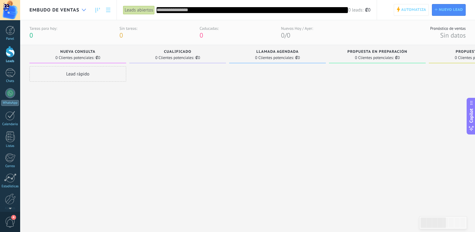
click at [80, 12] on div at bounding box center [84, 10] width 10 height 12
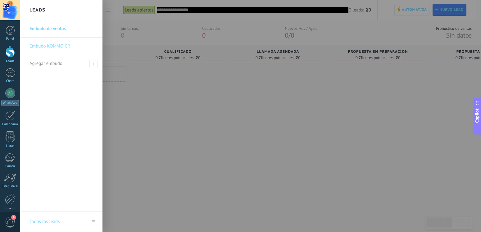
click at [59, 31] on link "Embudo de ventas" at bounding box center [62, 28] width 67 height 17
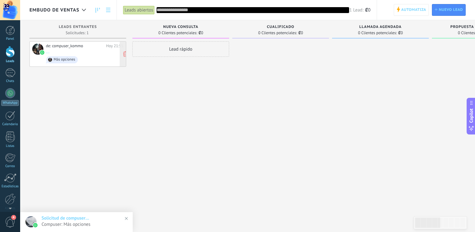
click at [89, 44] on div "de: compuser_kommo" at bounding box center [75, 45] width 58 height 5
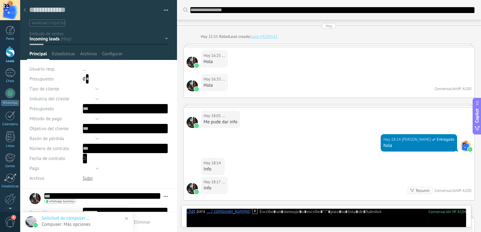
type textarea "********"
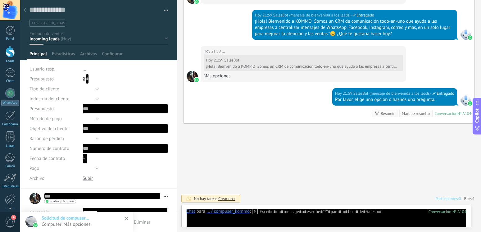
scroll to position [6, 0]
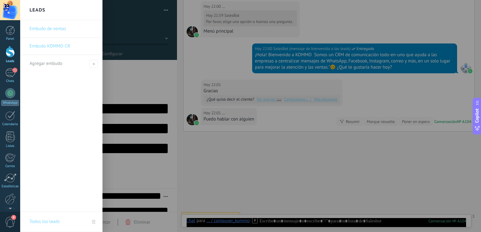
click at [10, 54] on div at bounding box center [10, 51] width 9 height 11
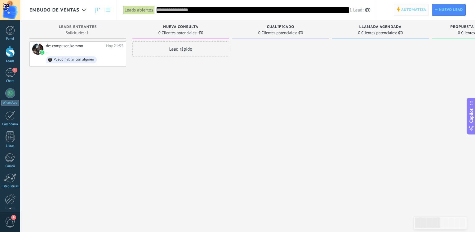
click at [416, 11] on span "Automatiza" at bounding box center [414, 9] width 25 height 11
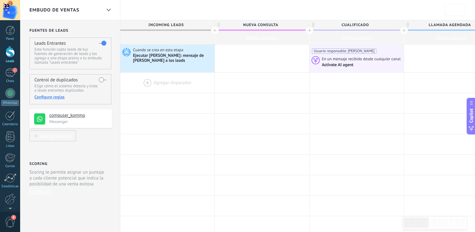
click at [147, 83] on div at bounding box center [167, 83] width 94 height 20
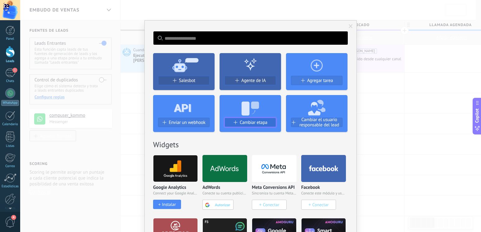
click at [248, 123] on span "Cambiar etapa" at bounding box center [254, 122] width 28 height 5
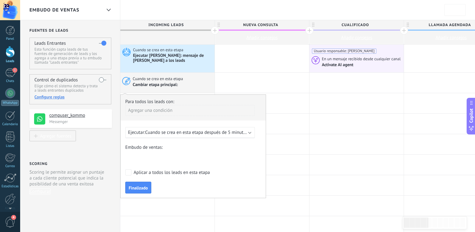
click at [173, 134] on span "Cuando se crea en esta etapa después de 5 minutos" at bounding box center [196, 132] width 103 height 6
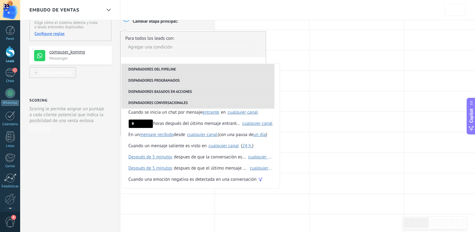
scroll to position [32, 0]
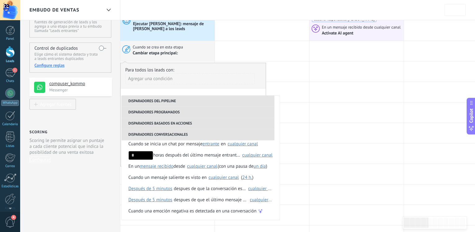
click at [157, 52] on span "Cambiar etapa principal:" at bounding box center [155, 53] width 45 height 6
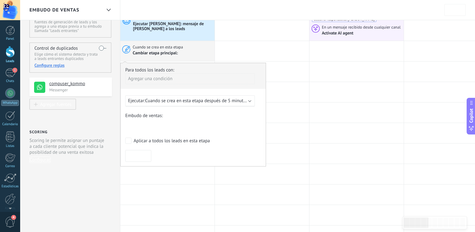
click at [205, 99] on span "Cuando se crea en esta etapa después de 5 minutos" at bounding box center [196, 101] width 103 height 6
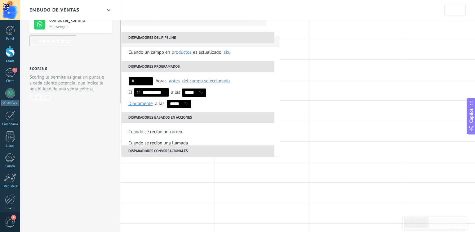
scroll to position [0, 0]
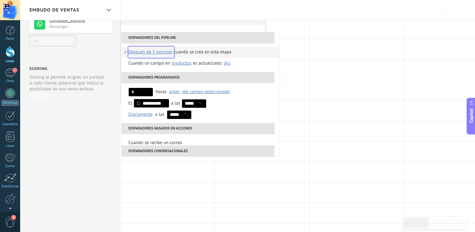
click at [165, 52] on span "después de 5 minutos" at bounding box center [150, 52] width 44 height 11
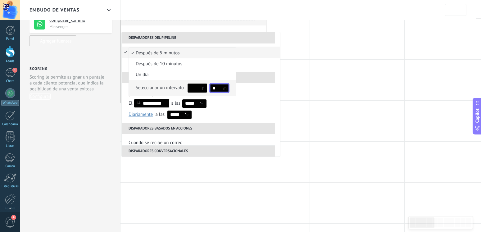
drag, startPoint x: 217, startPoint y: 89, endPoint x: 210, endPoint y: 89, distance: 6.8
click at [210, 89] on input "*" at bounding box center [219, 88] width 20 height 10
click at [157, 53] on span "después de 5 minutos" at bounding box center [179, 53] width 101 height 6
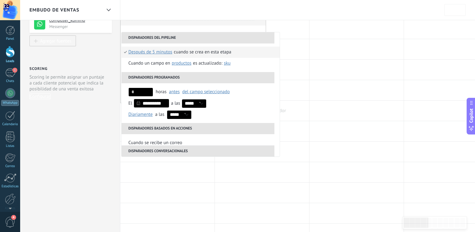
click at [296, 112] on div at bounding box center [262, 111] width 94 height 20
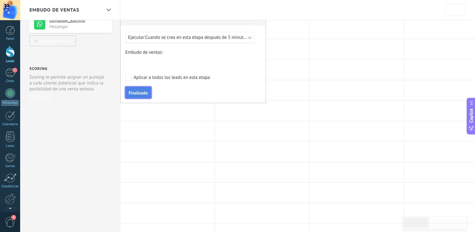
click at [134, 95] on span "Finalizado" at bounding box center [138, 93] width 19 height 4
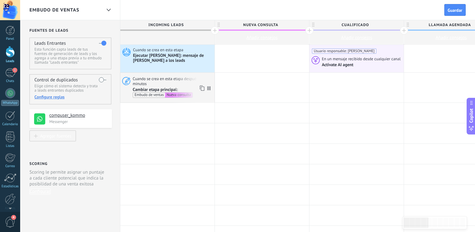
click at [172, 97] on div "Nueva consulta" at bounding box center [179, 94] width 28 height 5
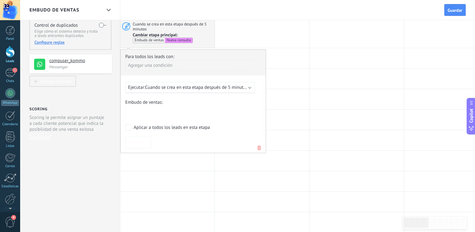
scroll to position [63, 0]
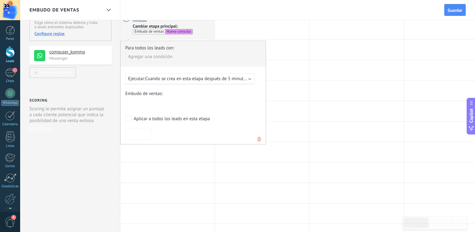
click at [0, 0] on div "Nueva consulta Cualificado Llamada agendada Propuesta en preparación Propuesta …" at bounding box center [0, 0] width 0 height 0
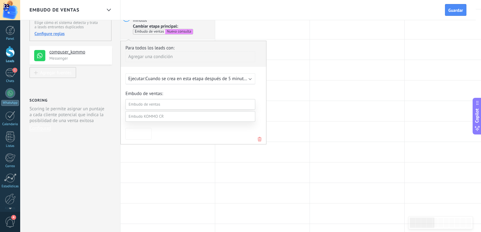
click at [0, 0] on label "Cualificado" at bounding box center [0, 0] width 0 height 0
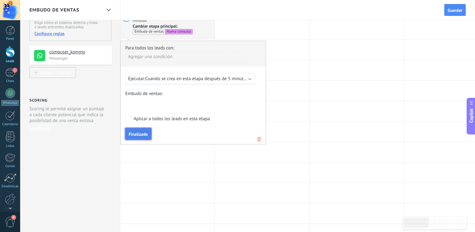
click at [139, 135] on span "Finalizado" at bounding box center [138, 134] width 19 height 4
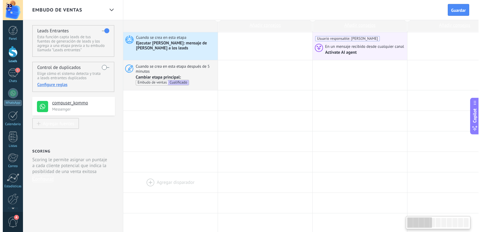
scroll to position [0, 0]
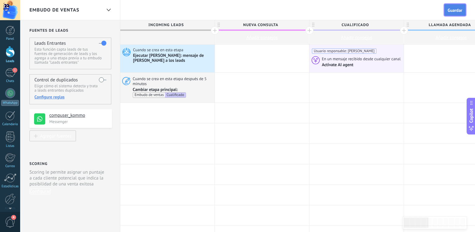
click at [452, 11] on span "Guardar" at bounding box center [455, 10] width 15 height 4
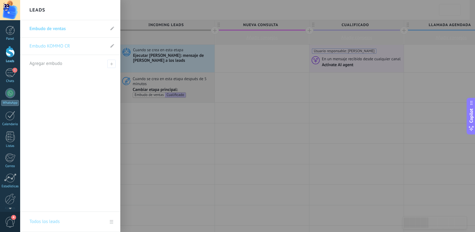
click at [11, 55] on div at bounding box center [10, 51] width 9 height 11
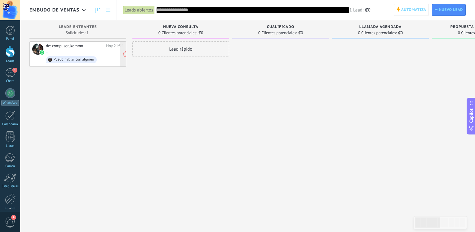
click at [88, 43] on div "de: compuser_kommo" at bounding box center [75, 45] width 58 height 5
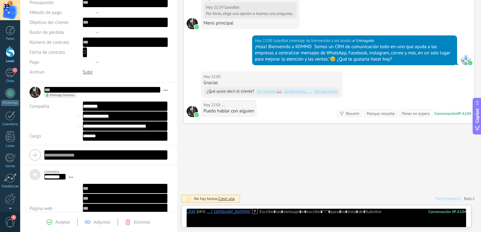
scroll to position [122, 0]
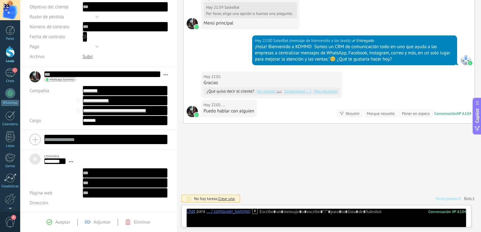
click at [254, 212] on icon at bounding box center [255, 211] width 6 height 6
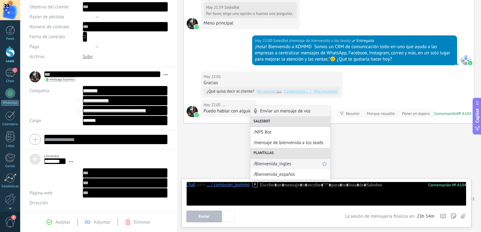
click at [265, 162] on span "/Bienvenida_ingles" at bounding box center [288, 164] width 68 height 6
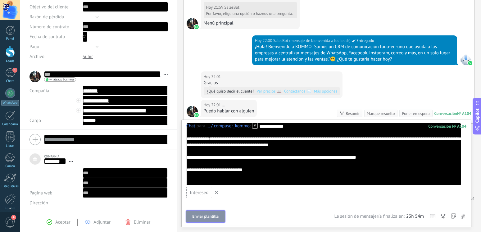
click at [216, 217] on span "Enviar plantilla" at bounding box center [205, 216] width 26 height 4
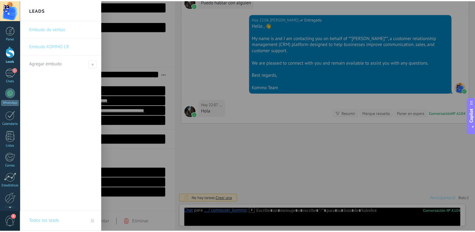
scroll to position [1671, 0]
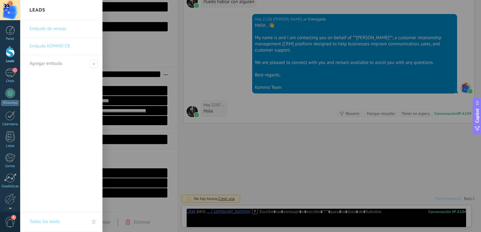
click at [13, 53] on div at bounding box center [10, 51] width 9 height 11
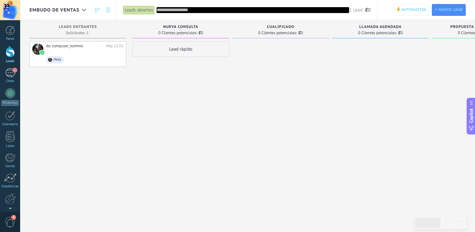
click at [7, 70] on div "1" at bounding box center [10, 72] width 10 height 9
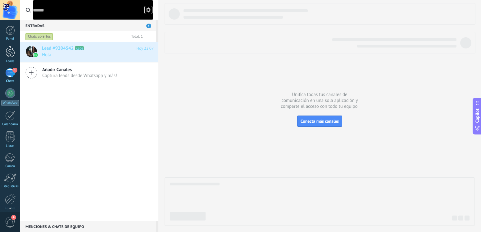
click at [10, 55] on div at bounding box center [10, 51] width 9 height 11
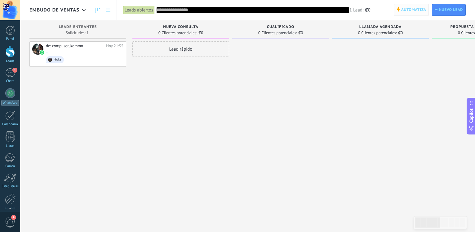
click at [407, 13] on span "Automatiza" at bounding box center [414, 9] width 25 height 11
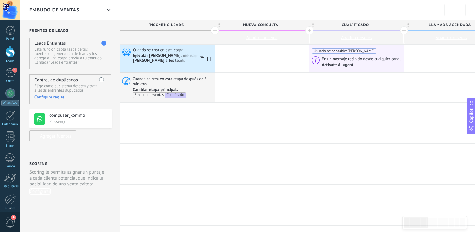
click at [152, 60] on div "Ejecutar [PERSON_NAME]: mensaje de [PERSON_NAME] a los leads" at bounding box center [173, 58] width 80 height 11
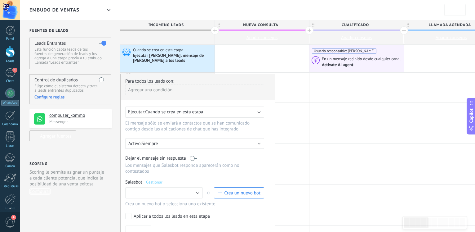
click at [170, 112] on span "Cuando se crea en esta etapa" at bounding box center [174, 112] width 58 height 6
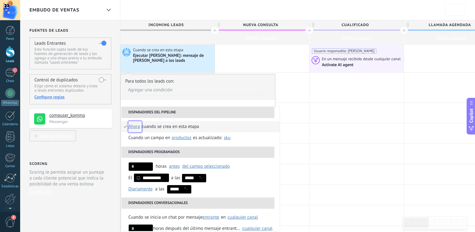
click at [138, 127] on span "ahora" at bounding box center [134, 126] width 12 height 11
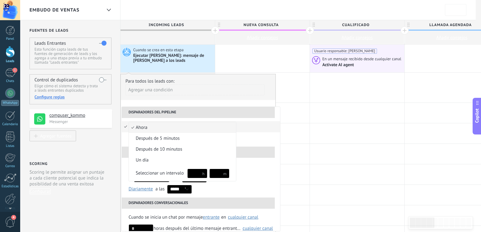
click at [259, 140] on div at bounding box center [240, 116] width 481 height 232
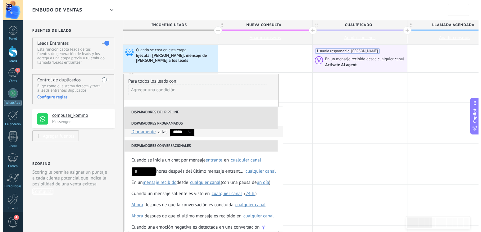
scroll to position [62, 0]
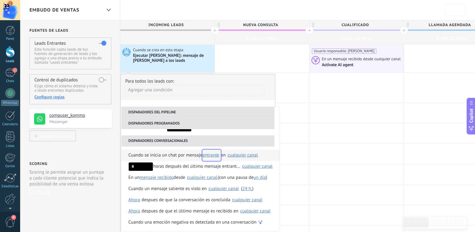
click at [215, 157] on span "entrante" at bounding box center [211, 155] width 17 height 6
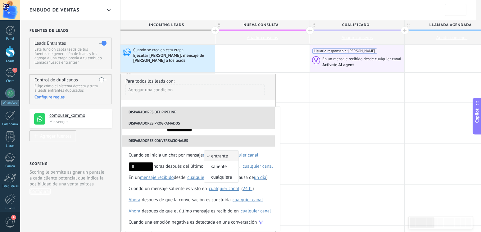
click at [224, 158] on span "entrante" at bounding box center [218, 156] width 28 height 6
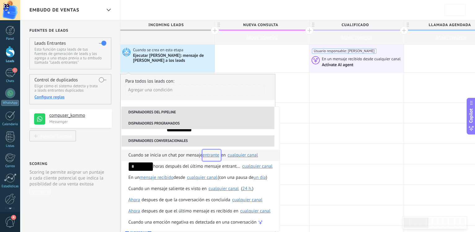
click at [211, 157] on span "entrante" at bounding box center [211, 155] width 17 height 6
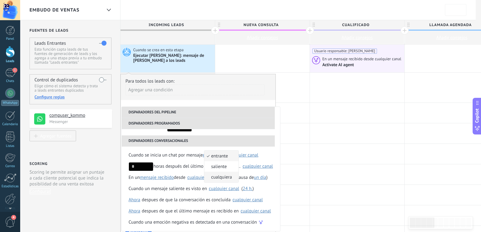
click at [218, 177] on span "cualquiera" at bounding box center [218, 177] width 28 height 6
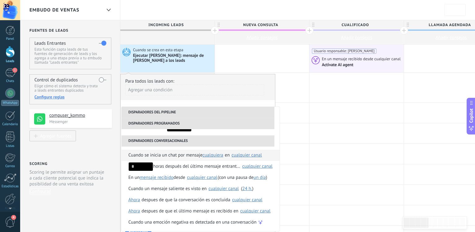
click at [248, 155] on div "cualquier canal" at bounding box center [247, 155] width 30 height 5
click at [253, 142] on li "Disparadores conversacionales" at bounding box center [198, 140] width 153 height 11
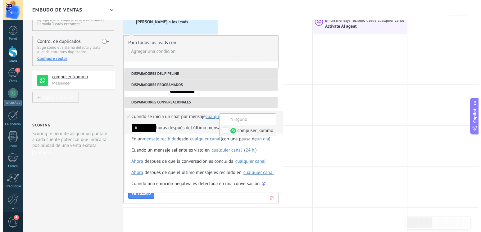
scroll to position [63, 0]
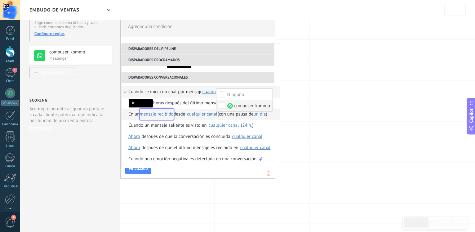
click at [155, 116] on span "mensaje recibido" at bounding box center [157, 114] width 34 height 6
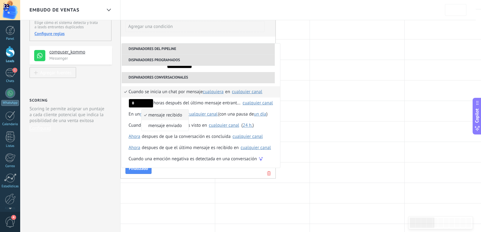
click at [159, 118] on span "mensaje recibido" at bounding box center [162, 115] width 41 height 6
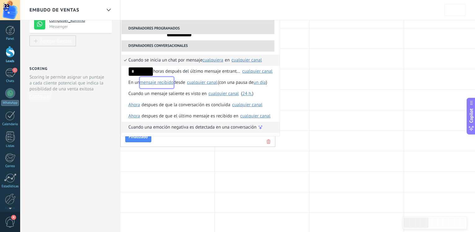
scroll to position [127, 0]
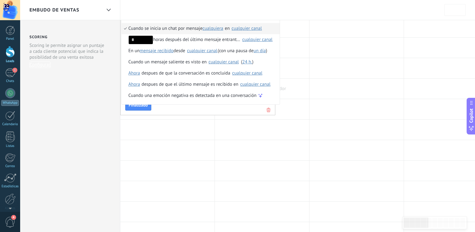
click at [296, 93] on div at bounding box center [262, 89] width 94 height 20
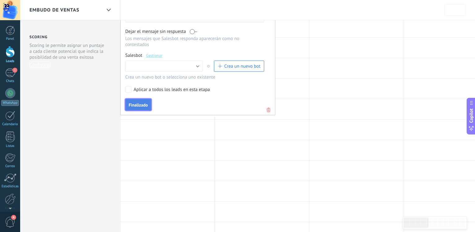
click at [133, 106] on span "Finalizado" at bounding box center [138, 105] width 19 height 4
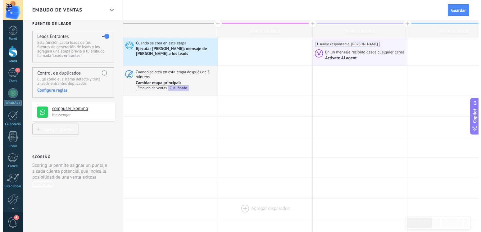
scroll to position [0, 0]
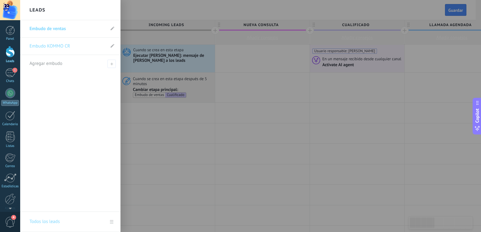
click at [13, 56] on div at bounding box center [10, 51] width 9 height 11
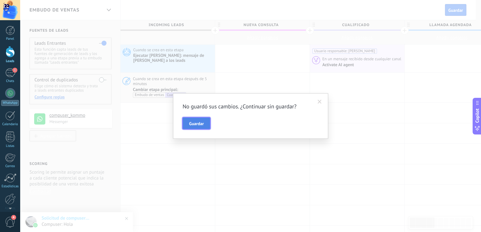
click at [199, 126] on button "Guardar" at bounding box center [196, 123] width 28 height 12
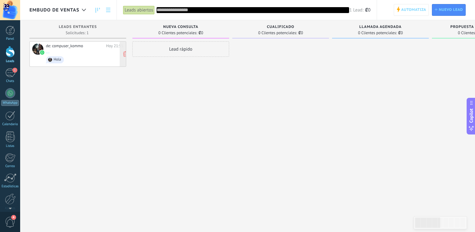
click at [86, 45] on div "de: compuser_kommo" at bounding box center [75, 45] width 58 height 5
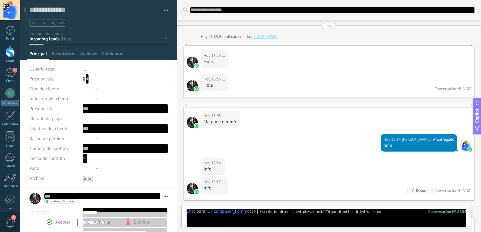
type textarea "********"
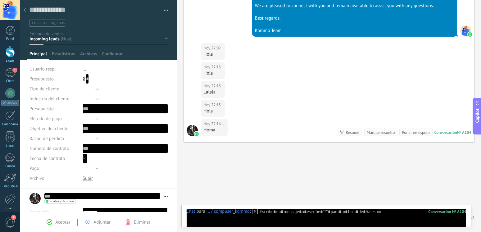
scroll to position [1563, 0]
